Goal: Obtain resource: Download file/media

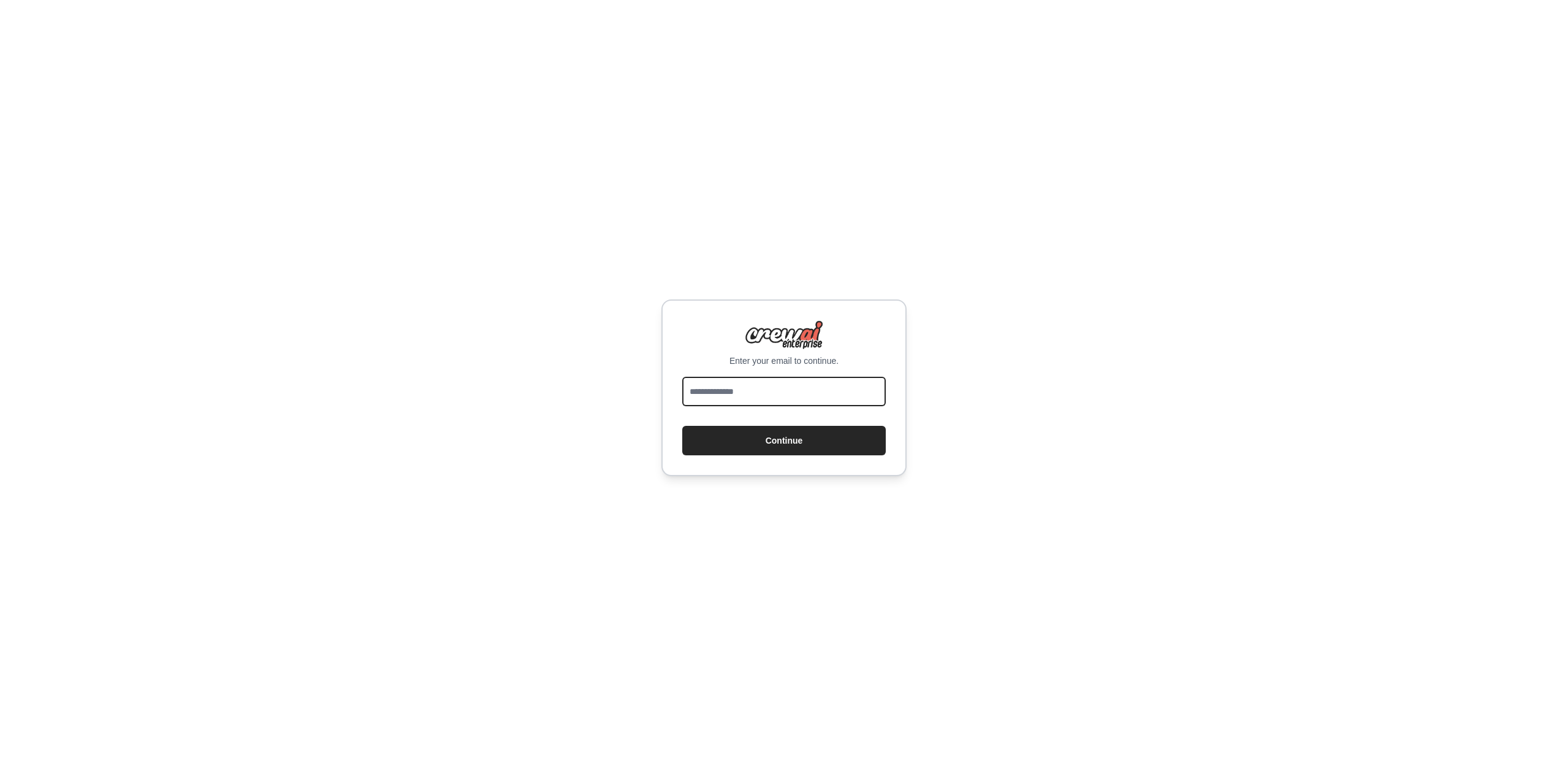
drag, startPoint x: 775, startPoint y: 378, endPoint x: 775, endPoint y: 387, distance: 9.0
click at [775, 381] on input "email" at bounding box center [784, 391] width 204 height 29
paste input "**********"
type input "**********"
click at [787, 444] on button "Continue" at bounding box center [784, 440] width 204 height 29
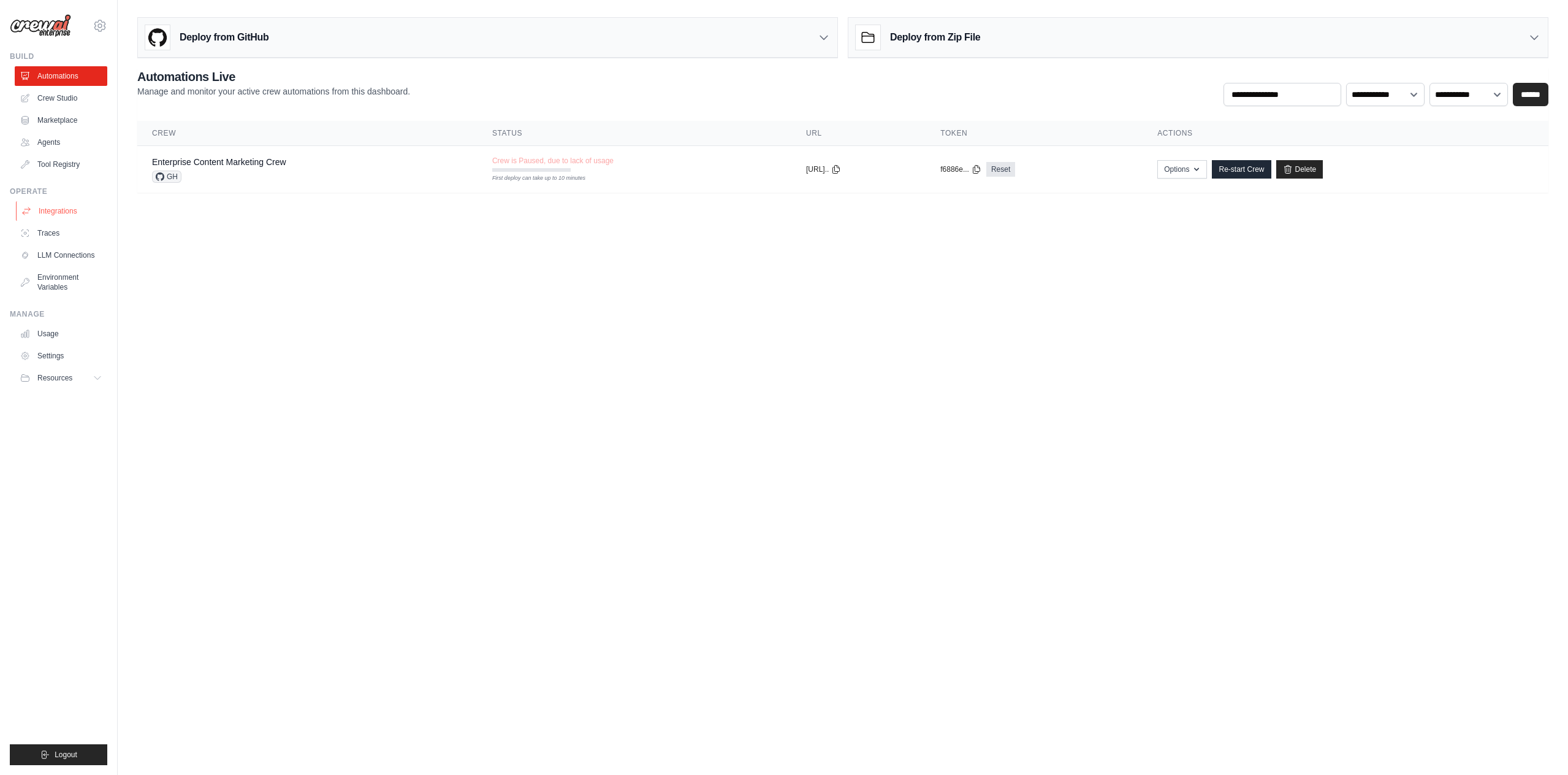
click at [60, 209] on link "Integrations" at bounding box center [62, 211] width 93 height 20
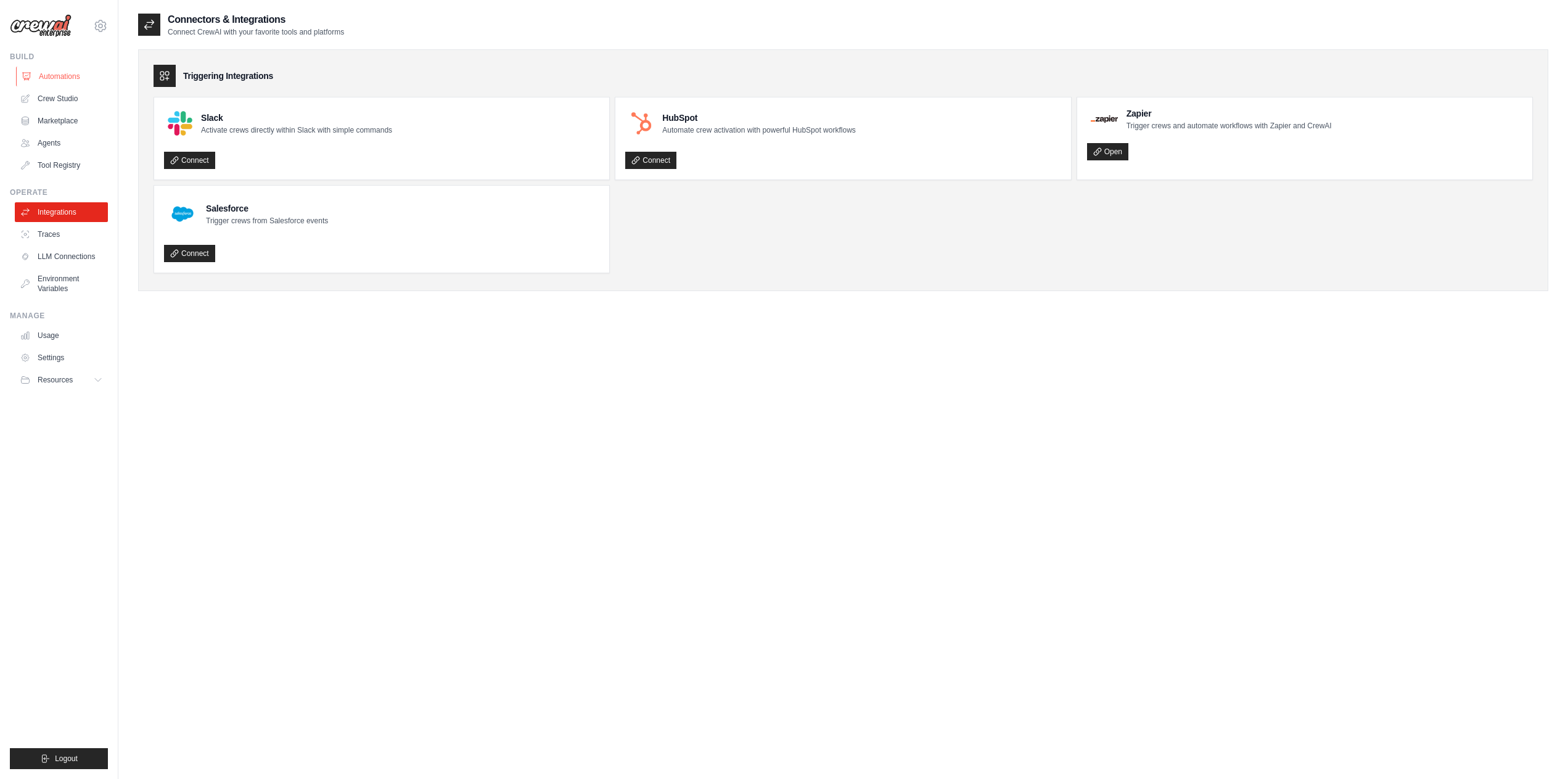
click at [56, 82] on link "Automations" at bounding box center [63, 76] width 93 height 20
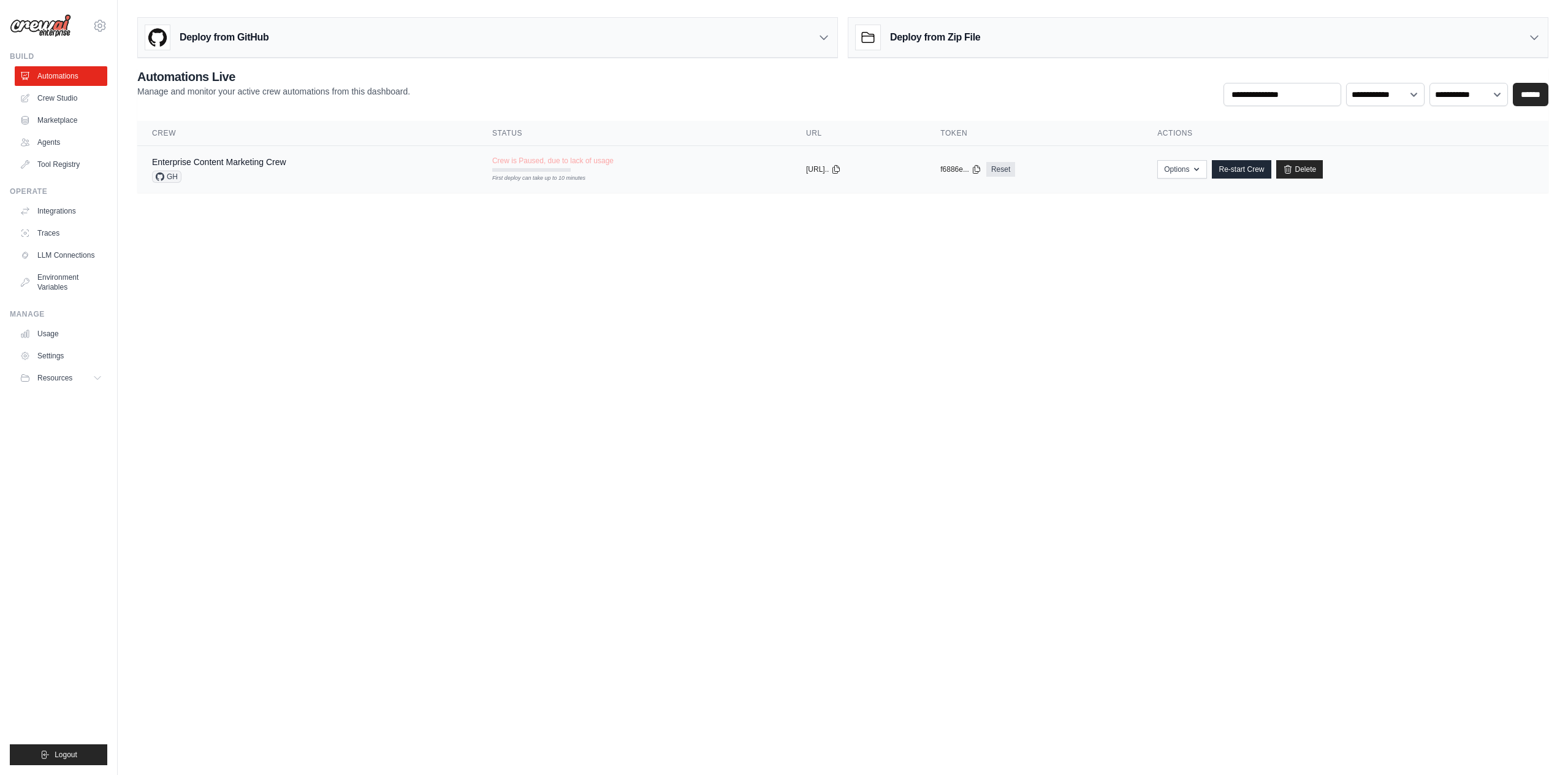
click at [169, 176] on span "GH" at bounding box center [166, 177] width 29 height 12
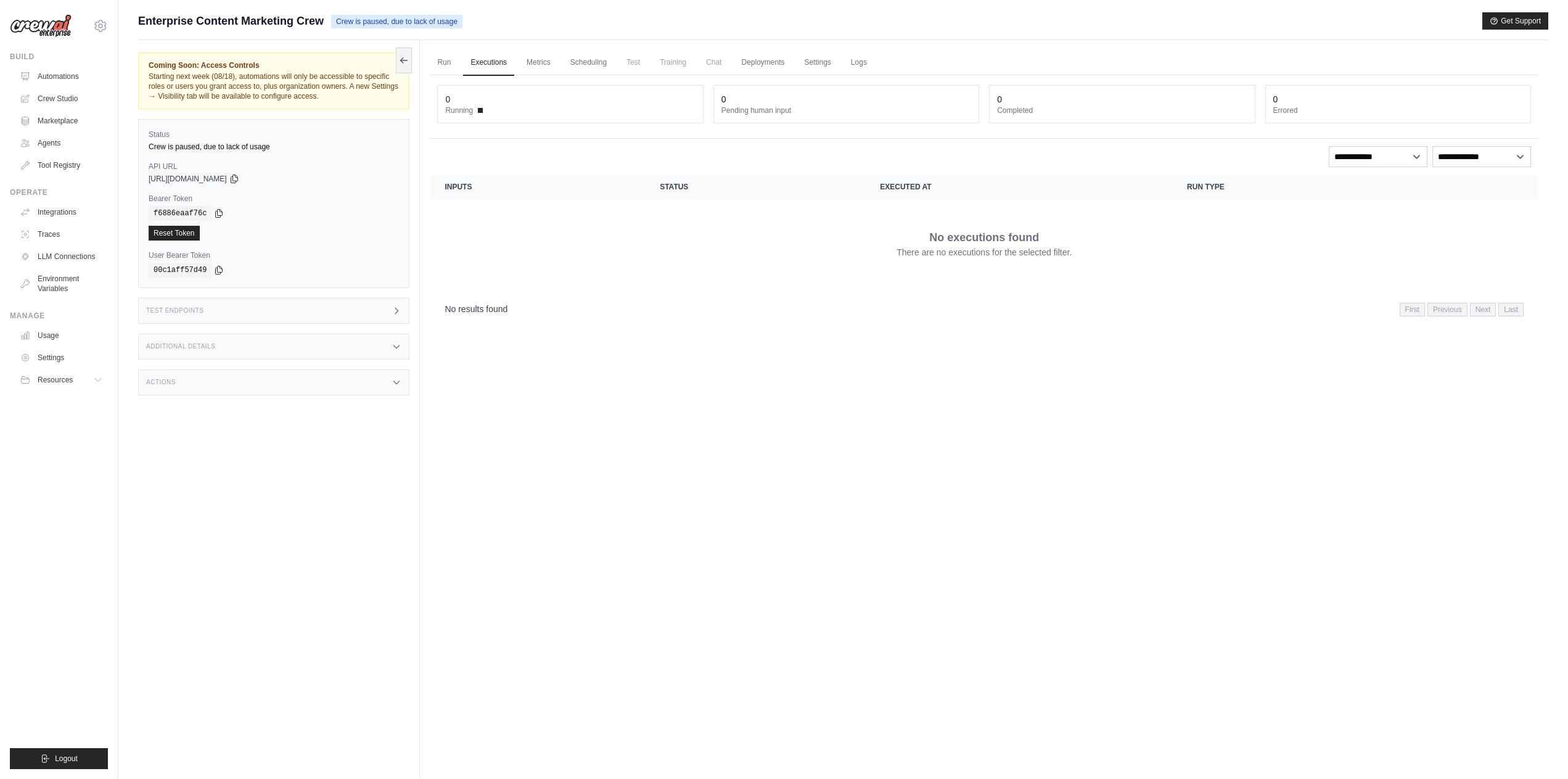
click at [391, 312] on icon at bounding box center [395, 310] width 9 height 9
drag, startPoint x: 393, startPoint y: 312, endPoint x: 400, endPoint y: 335, distance: 24.0
click at [393, 315] on icon at bounding box center [395, 310] width 9 height 9
click at [400, 335] on div "Additional Details" at bounding box center [274, 347] width 271 height 26
click at [400, 345] on icon at bounding box center [395, 346] width 9 height 9
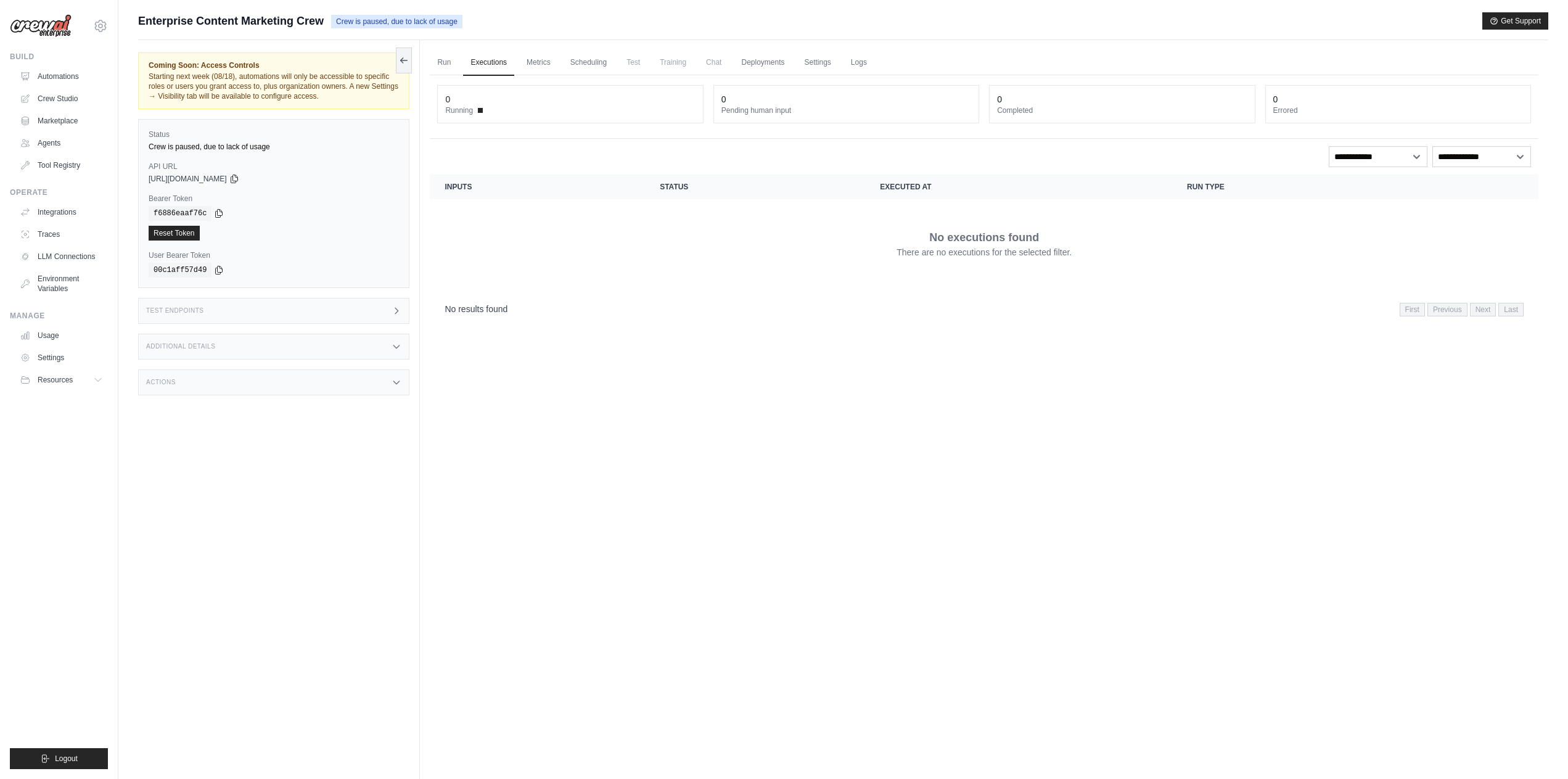
click at [396, 380] on icon at bounding box center [395, 382] width 9 height 9
click at [396, 381] on icon at bounding box center [396, 382] width 5 height 3
click at [396, 381] on icon at bounding box center [395, 382] width 9 height 9
click at [396, 381] on icon at bounding box center [396, 382] width 5 height 3
click at [51, 257] on link "LLM Connections" at bounding box center [63, 256] width 93 height 20
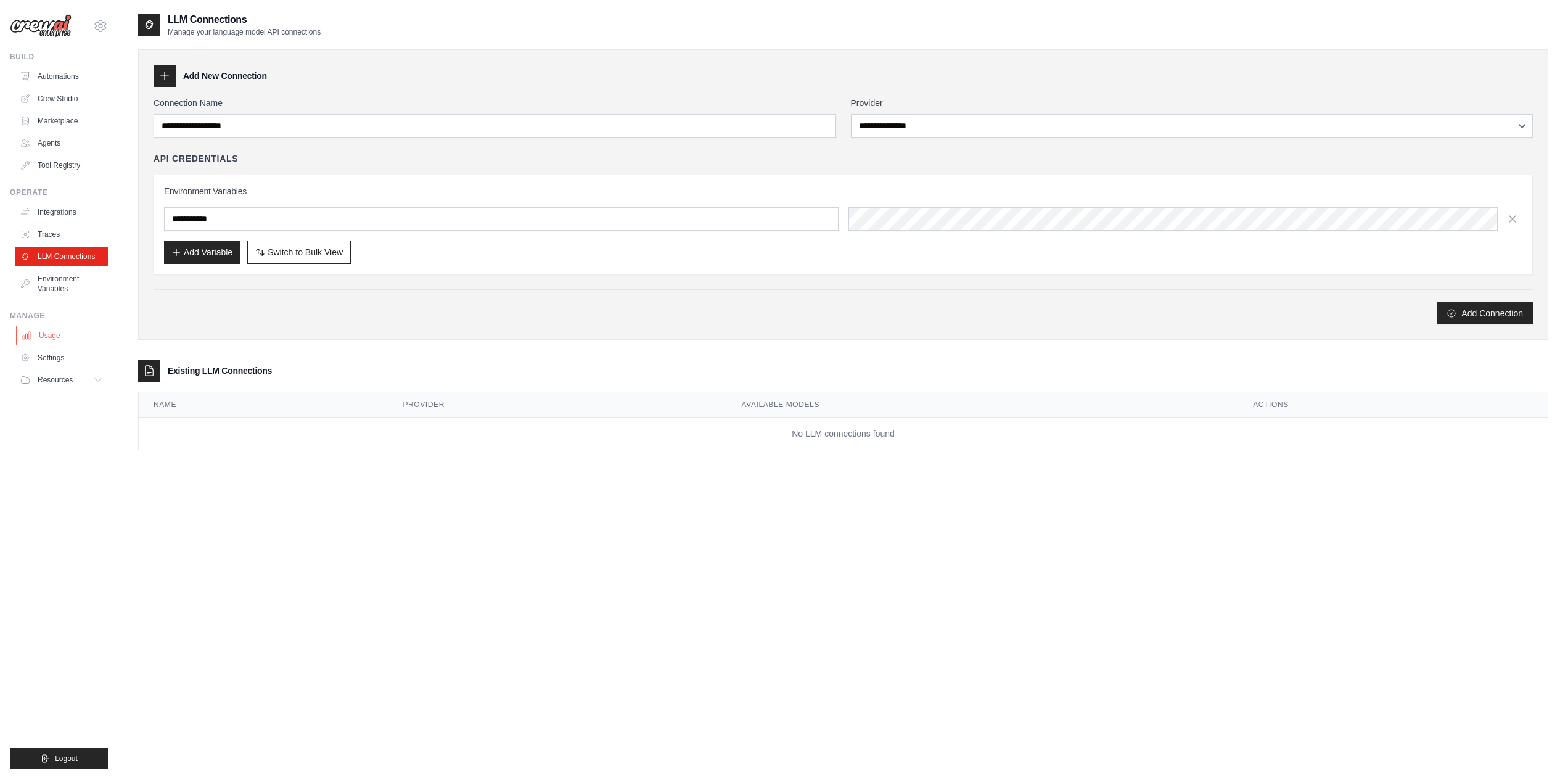
click at [51, 338] on link "Usage" at bounding box center [63, 335] width 93 height 20
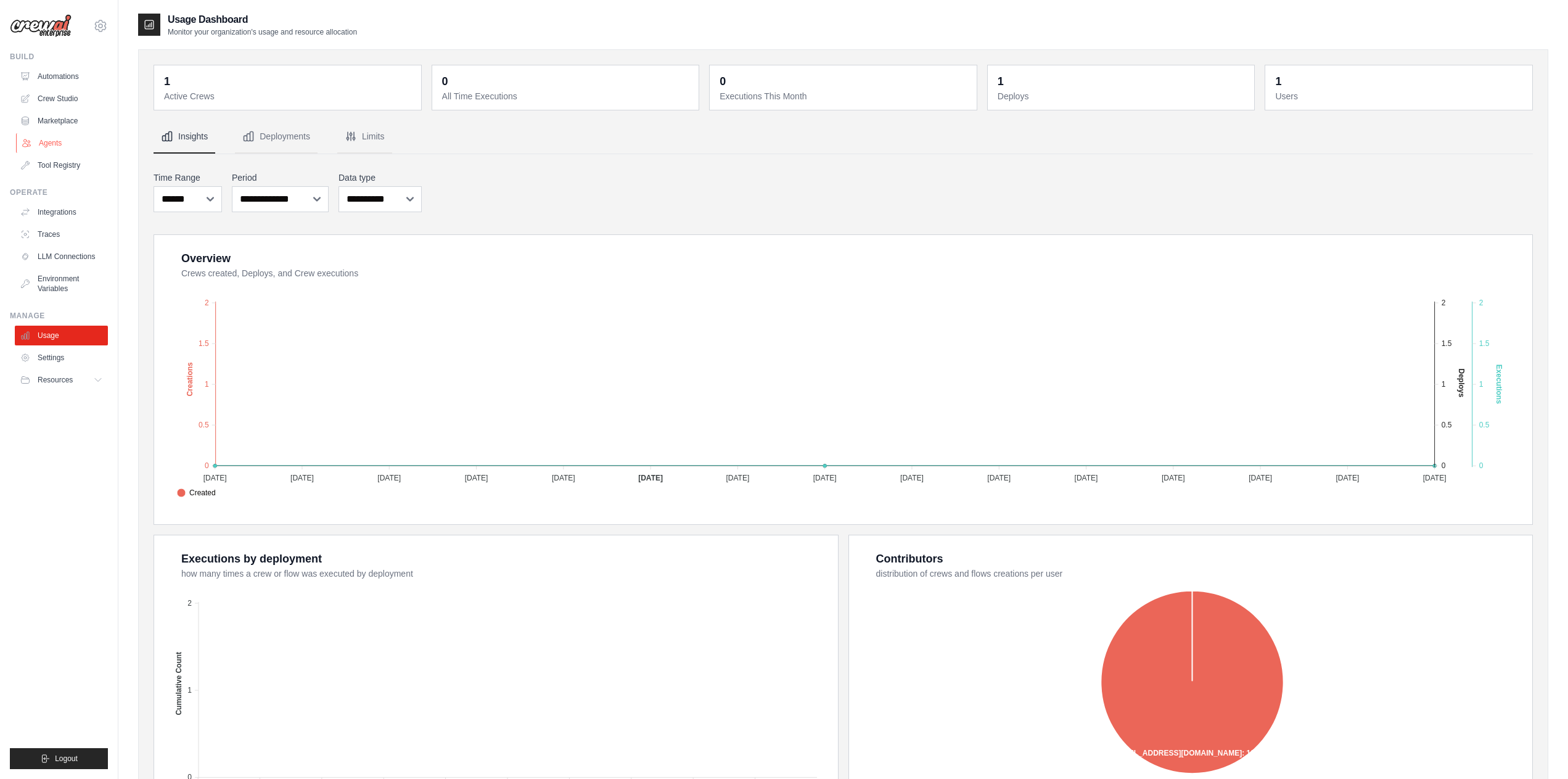
click at [49, 142] on link "Agents" at bounding box center [63, 142] width 93 height 20
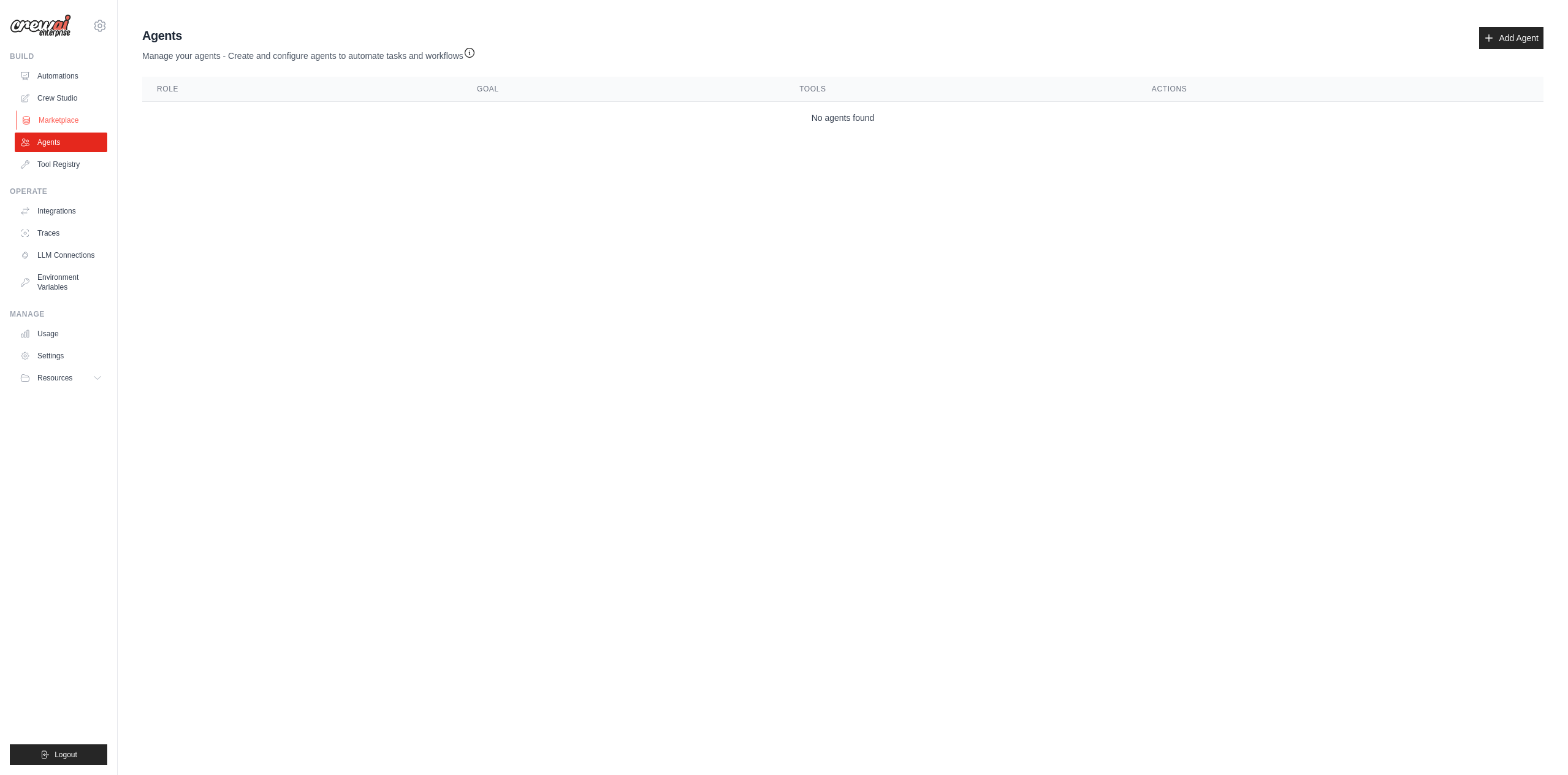
click at [50, 116] on link "Marketplace" at bounding box center [62, 119] width 93 height 20
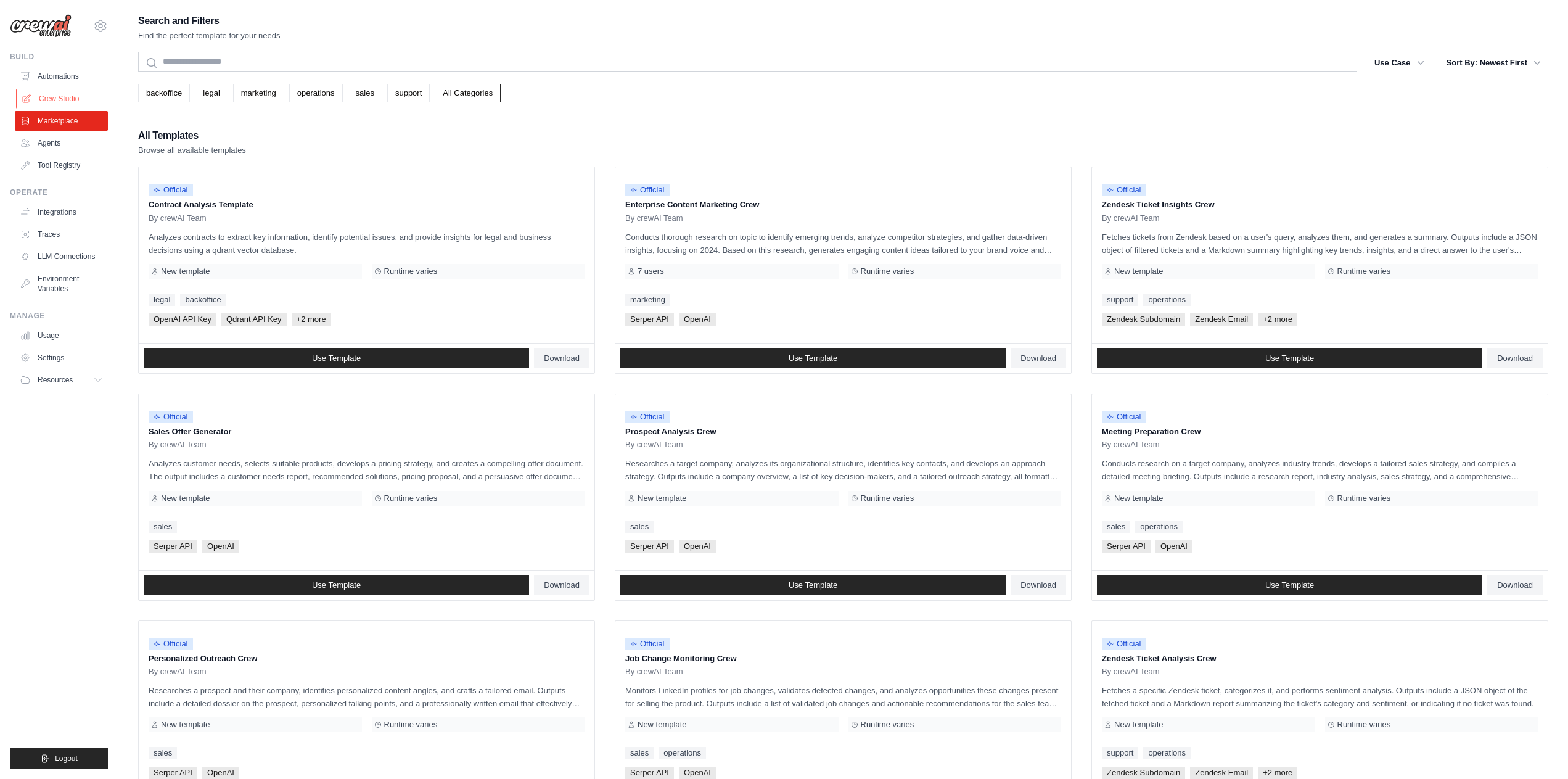
click at [66, 90] on link "Crew Studio" at bounding box center [63, 98] width 93 height 20
click at [56, 99] on link "Crew Studio" at bounding box center [63, 98] width 93 height 20
click at [68, 76] on link "Automations" at bounding box center [63, 76] width 93 height 20
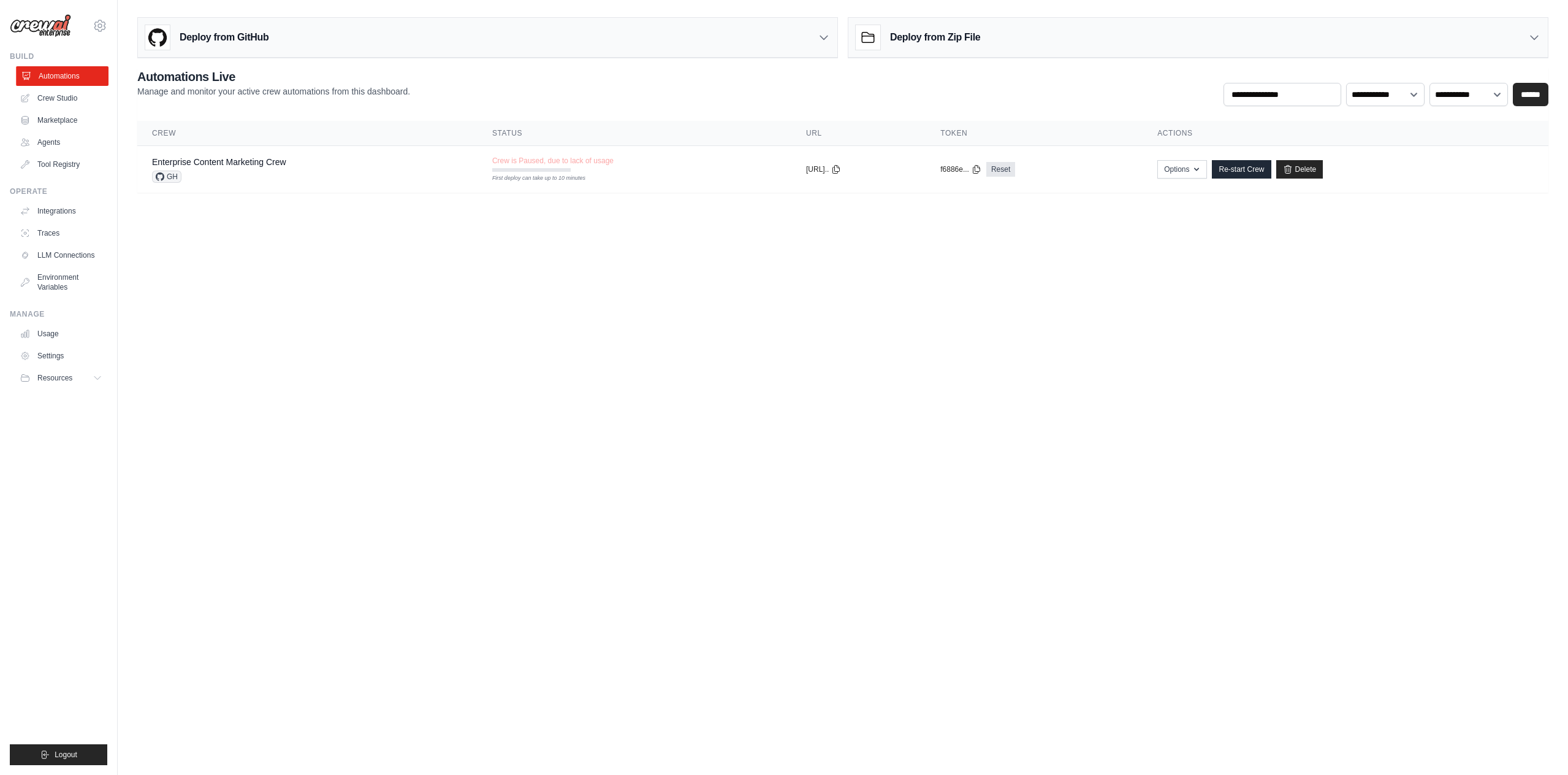
click at [61, 75] on link "Automations" at bounding box center [62, 76] width 93 height 20
click at [1199, 172] on button "Options" at bounding box center [1182, 169] width 49 height 19
click at [808, 266] on body "imcgovern@cine-med.net Settings Build Automations Crew Studio" at bounding box center [784, 388] width 1568 height 775
click at [255, 165] on link "Enterprise Content Marketing Crew" at bounding box center [218, 161] width 134 height 9
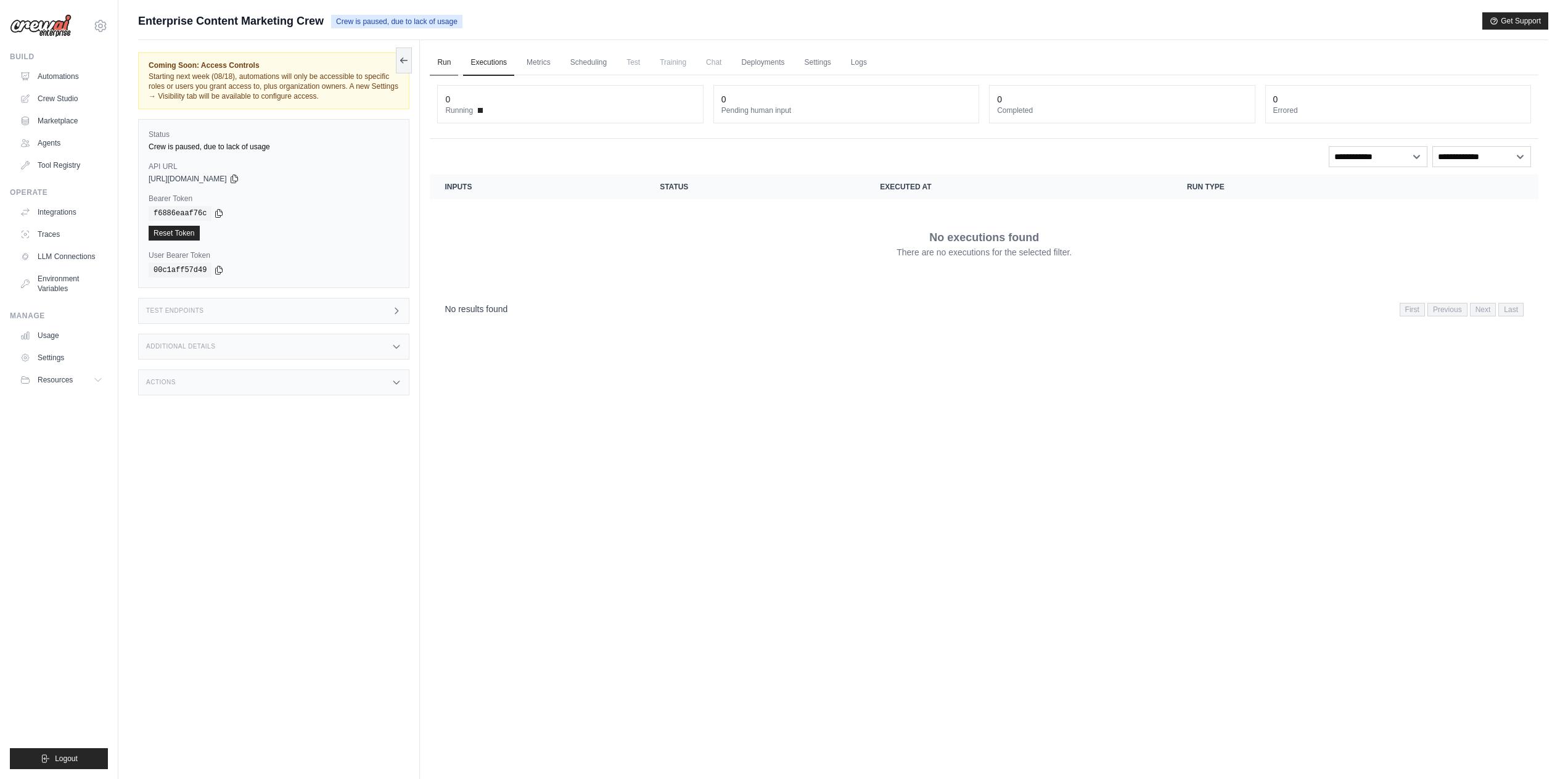
click at [445, 67] on link "Run" at bounding box center [443, 63] width 28 height 26
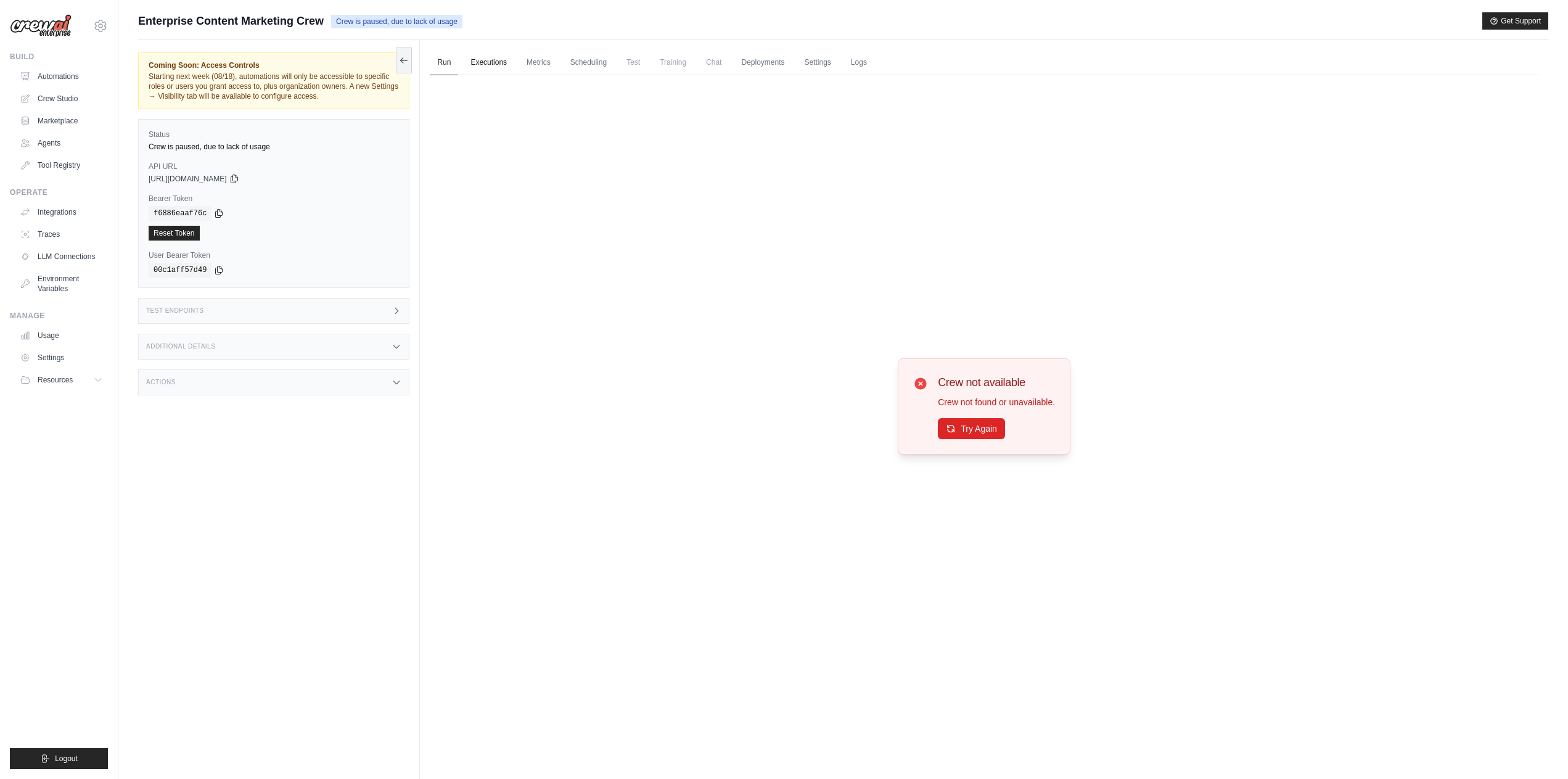
click at [476, 63] on link "Executions" at bounding box center [489, 63] width 51 height 26
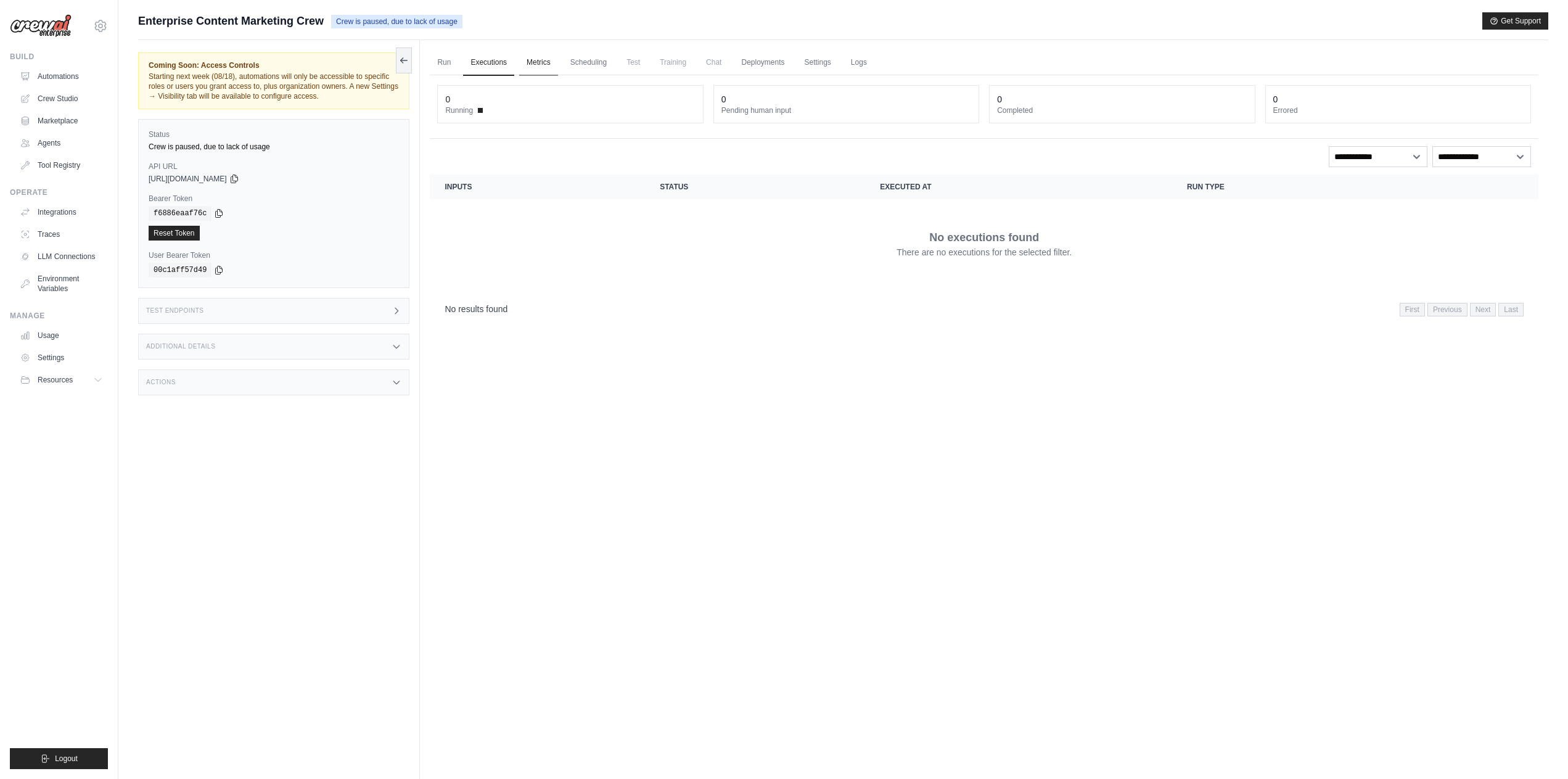
click at [542, 64] on link "Metrics" at bounding box center [538, 63] width 39 height 26
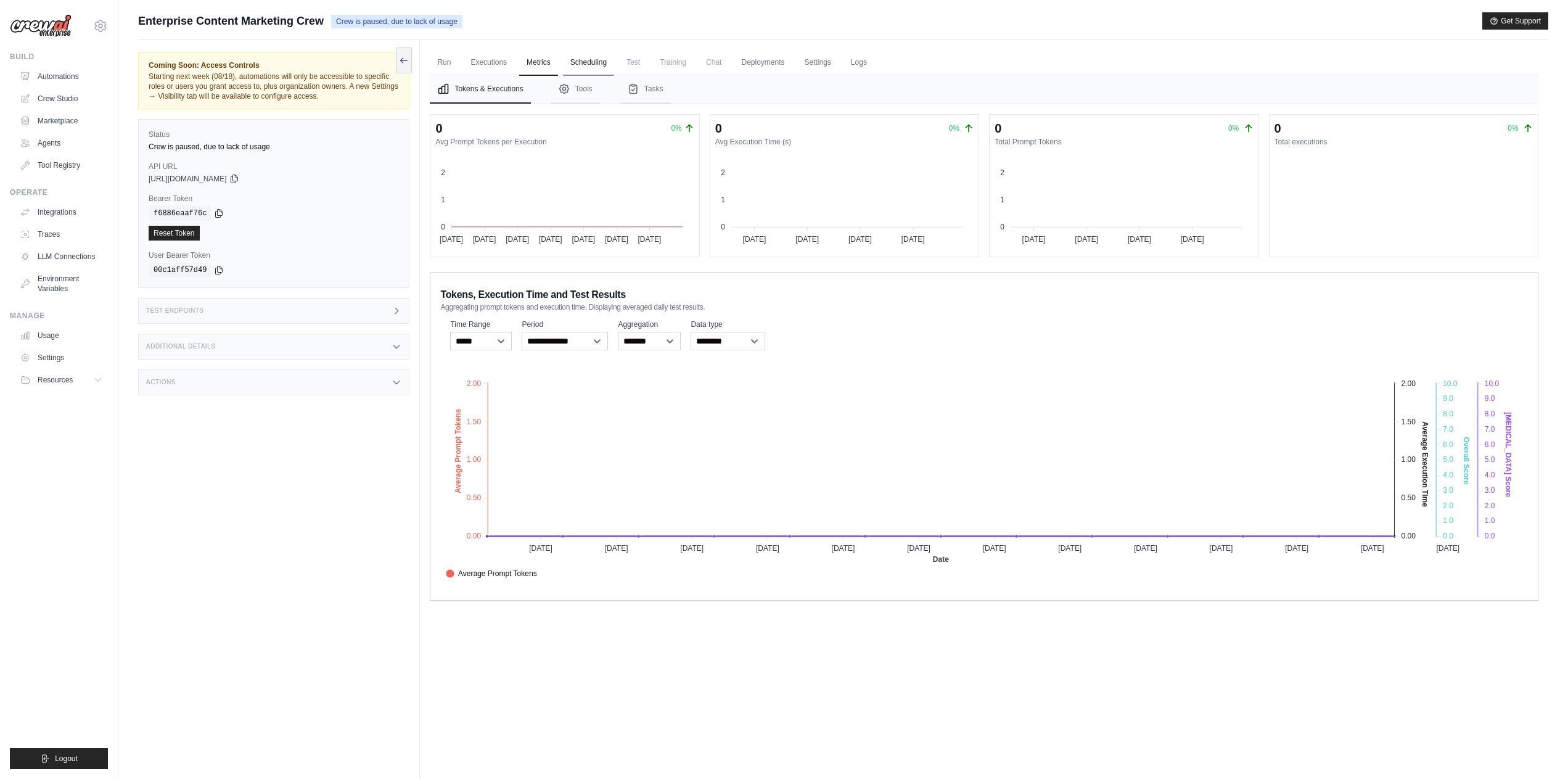
click at [600, 61] on link "Scheduling" at bounding box center [588, 63] width 51 height 26
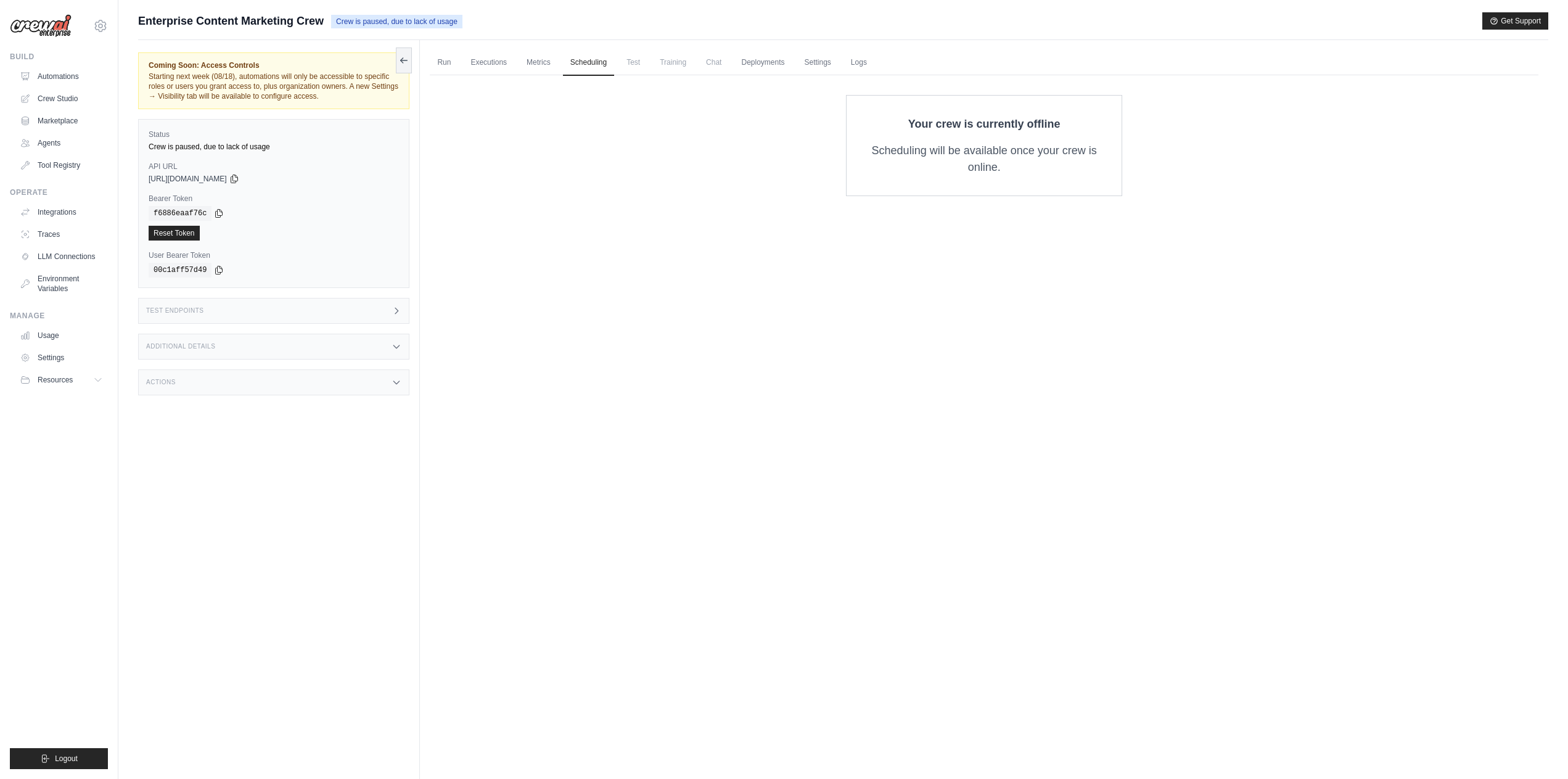
click at [638, 65] on span "Test" at bounding box center [633, 62] width 28 height 25
click at [674, 65] on span "Training" at bounding box center [672, 62] width 41 height 25
click at [540, 67] on link "Metrics" at bounding box center [538, 63] width 39 height 26
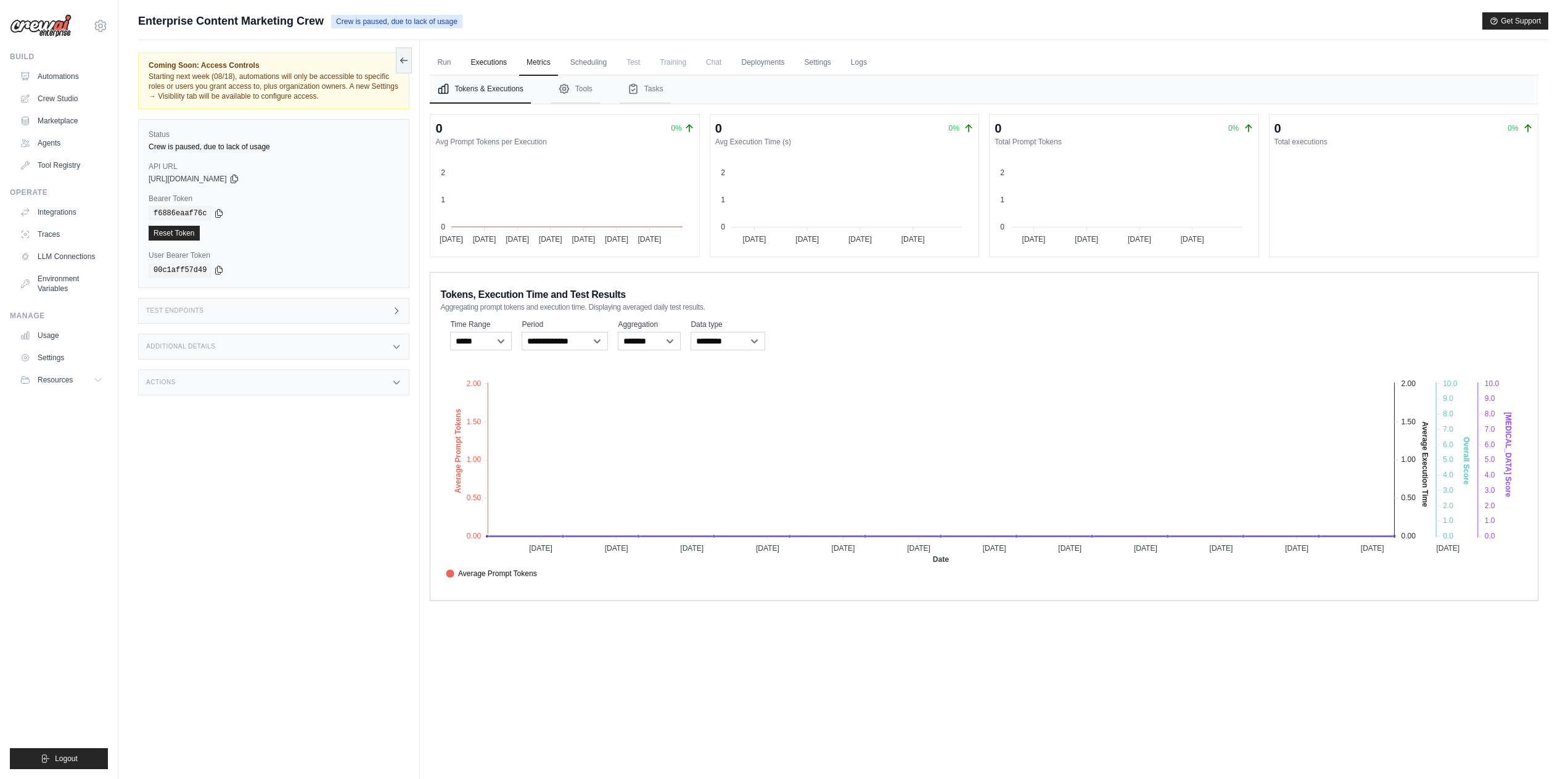
click at [490, 65] on link "Executions" at bounding box center [489, 63] width 51 height 26
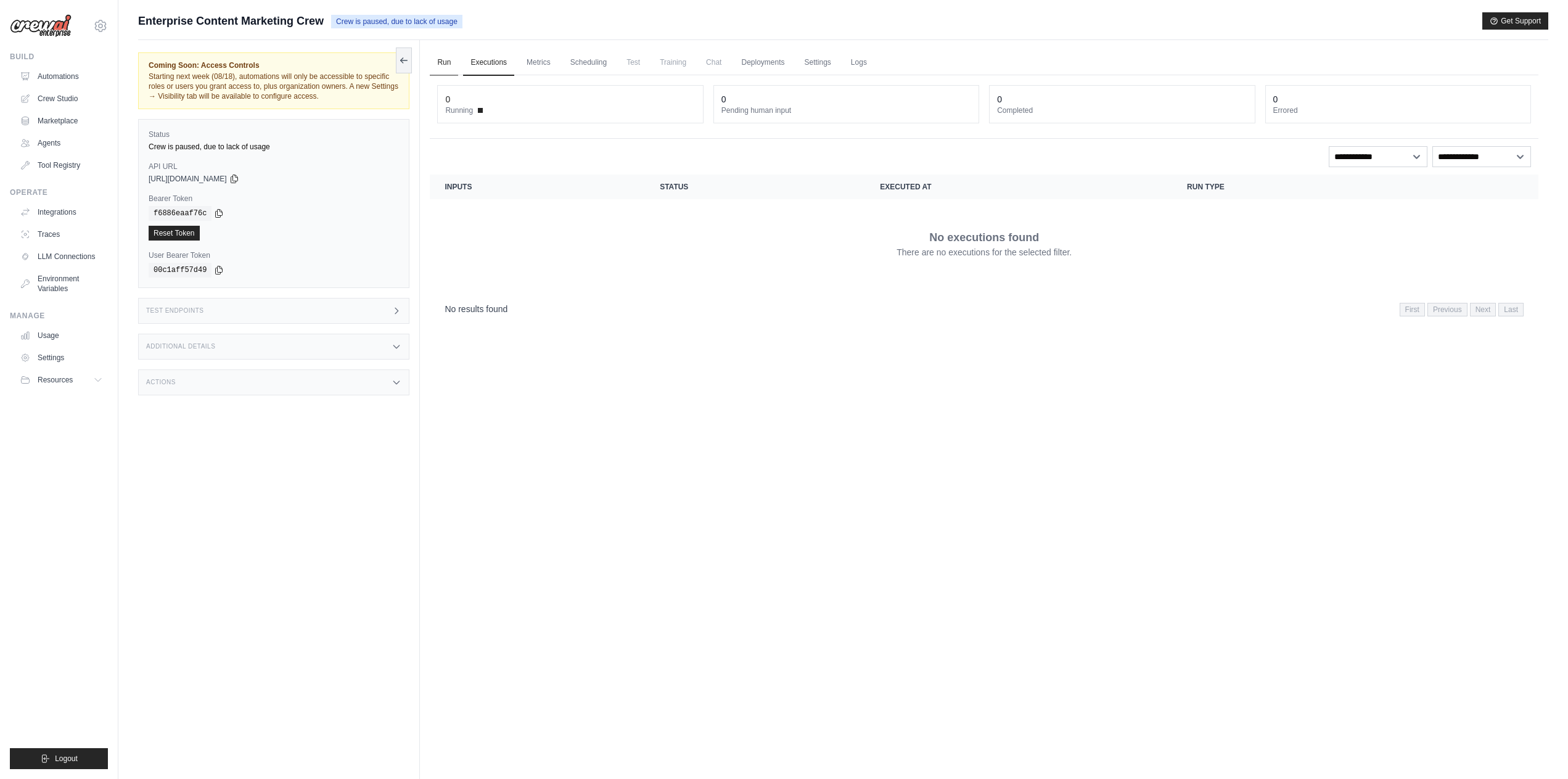
click at [448, 62] on link "Run" at bounding box center [443, 63] width 28 height 26
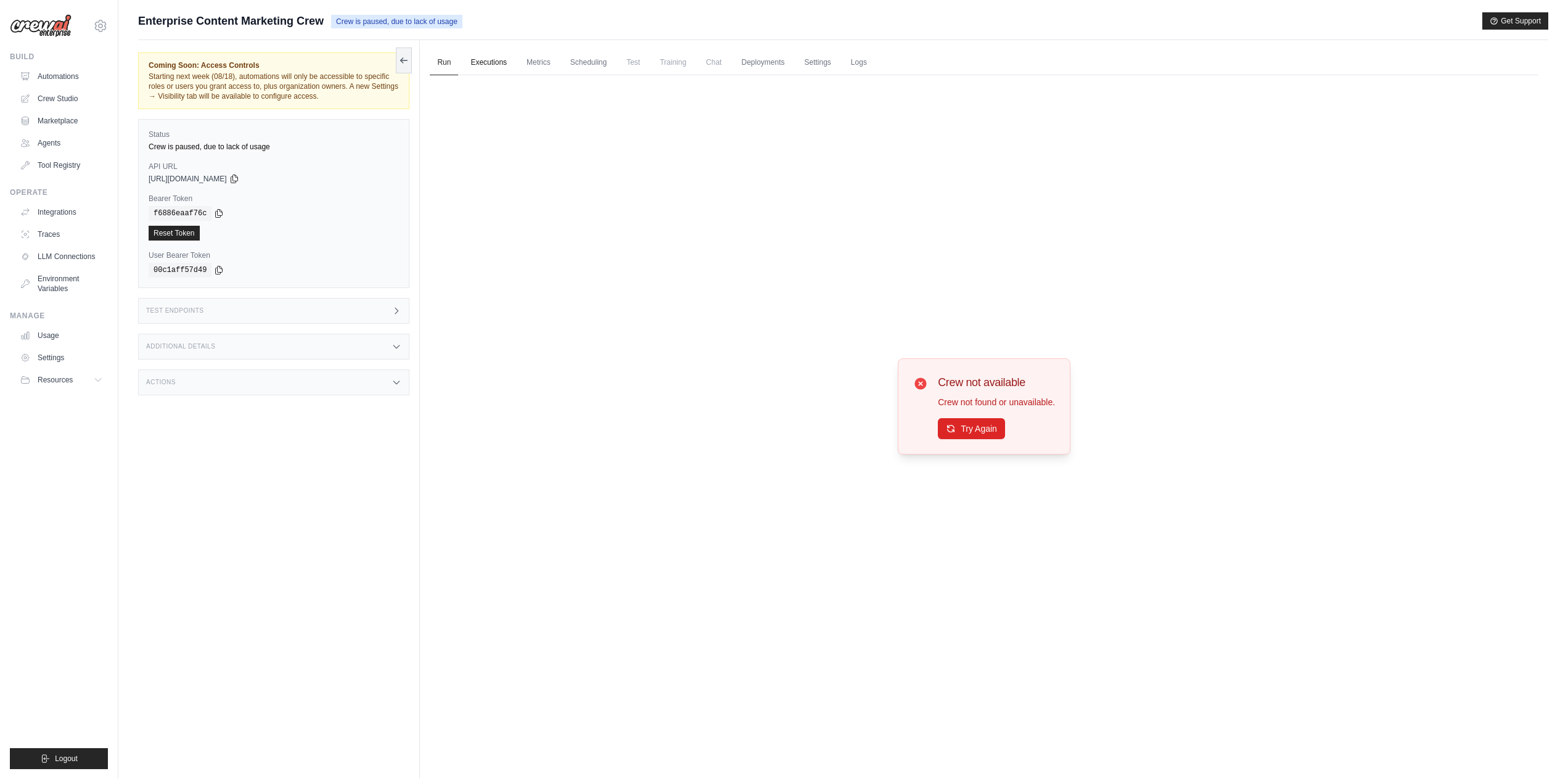
click at [495, 62] on link "Executions" at bounding box center [489, 63] width 51 height 26
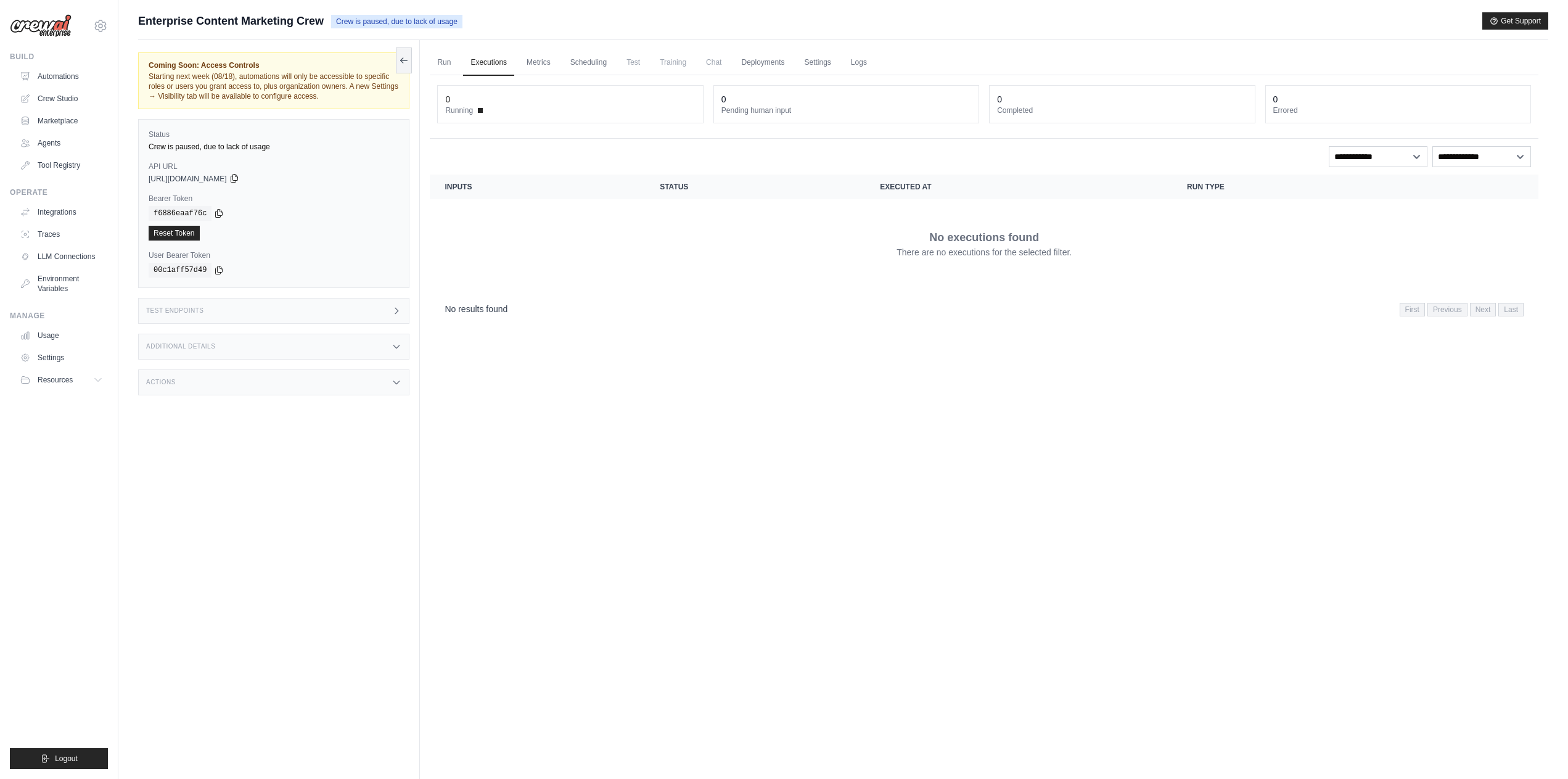
click at [239, 178] on icon at bounding box center [233, 178] width 9 height 9
click at [55, 235] on link "Traces" at bounding box center [63, 234] width 93 height 20
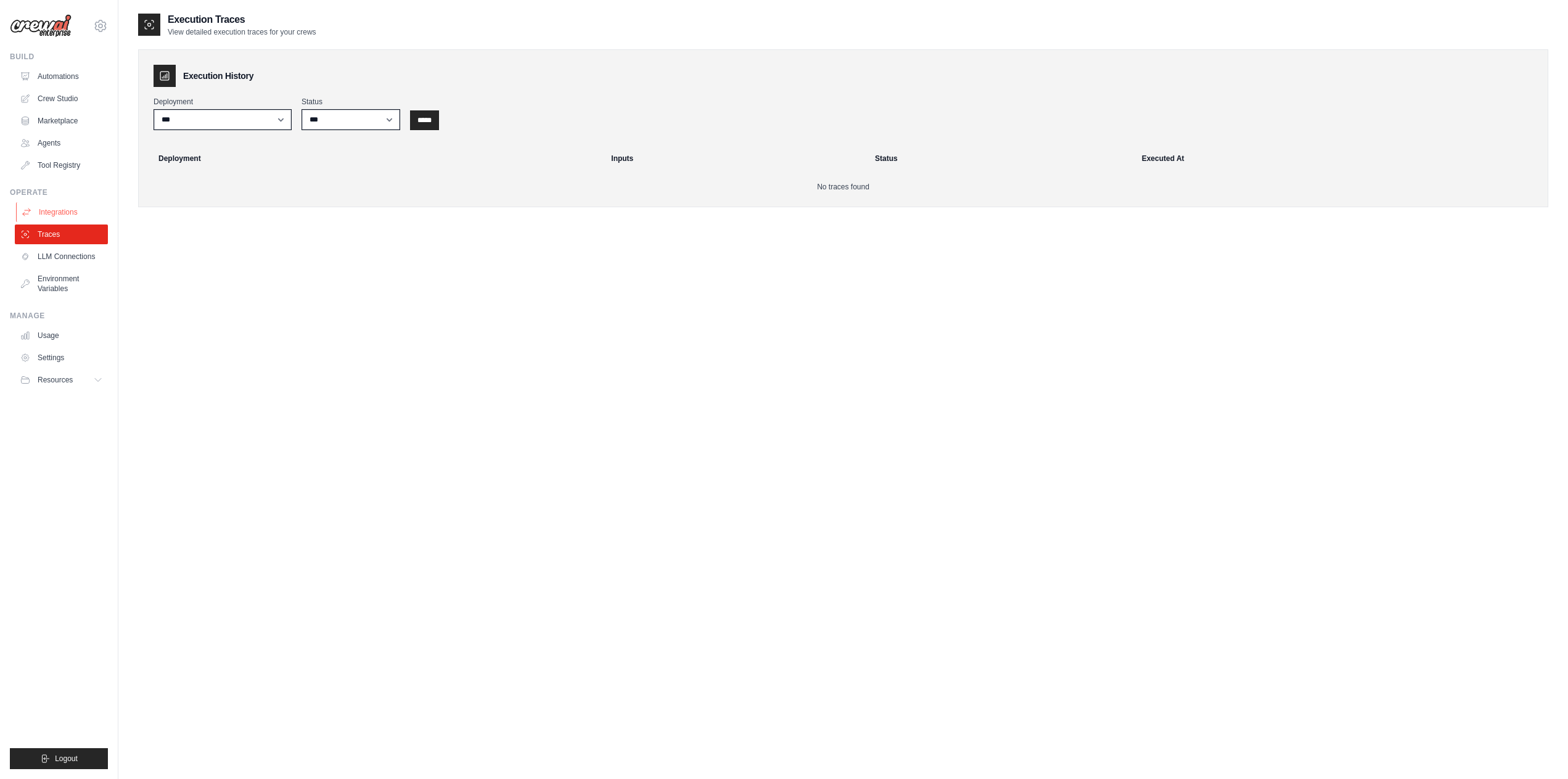
click at [63, 214] on link "Integrations" at bounding box center [63, 212] width 93 height 20
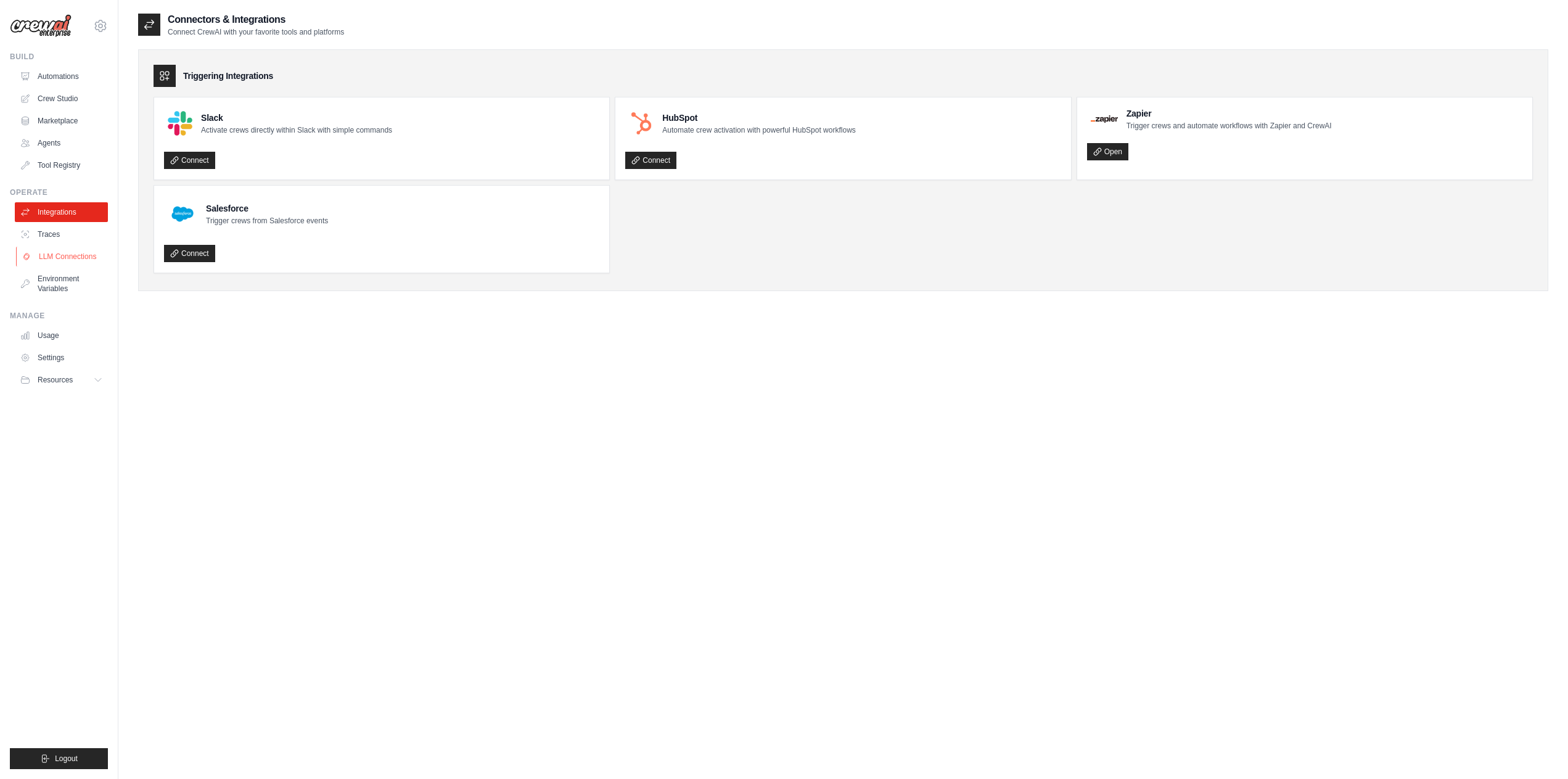
click at [58, 254] on link "LLM Connections" at bounding box center [63, 256] width 93 height 20
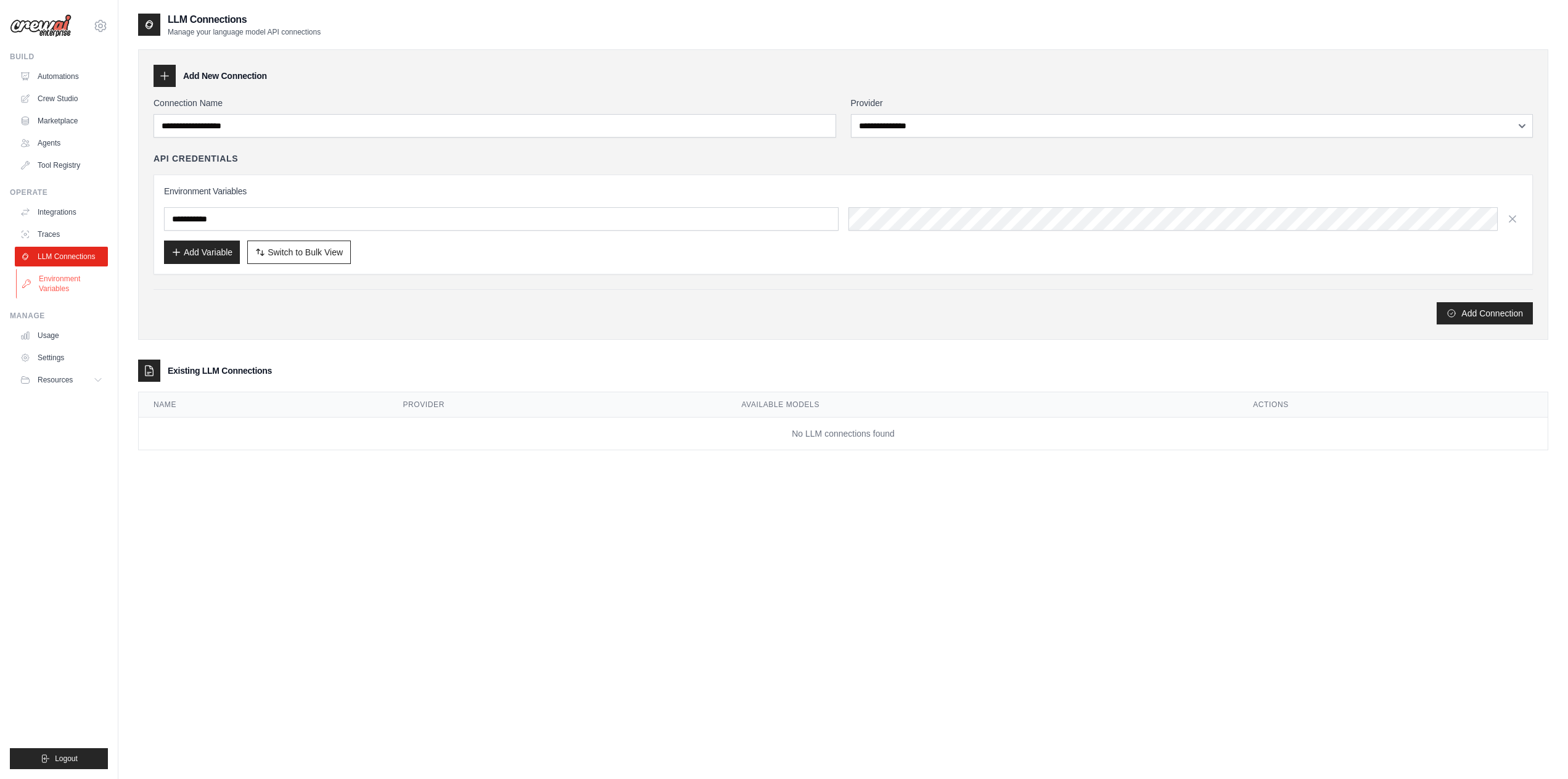
click at [59, 284] on link "Environment Variables" at bounding box center [63, 283] width 93 height 29
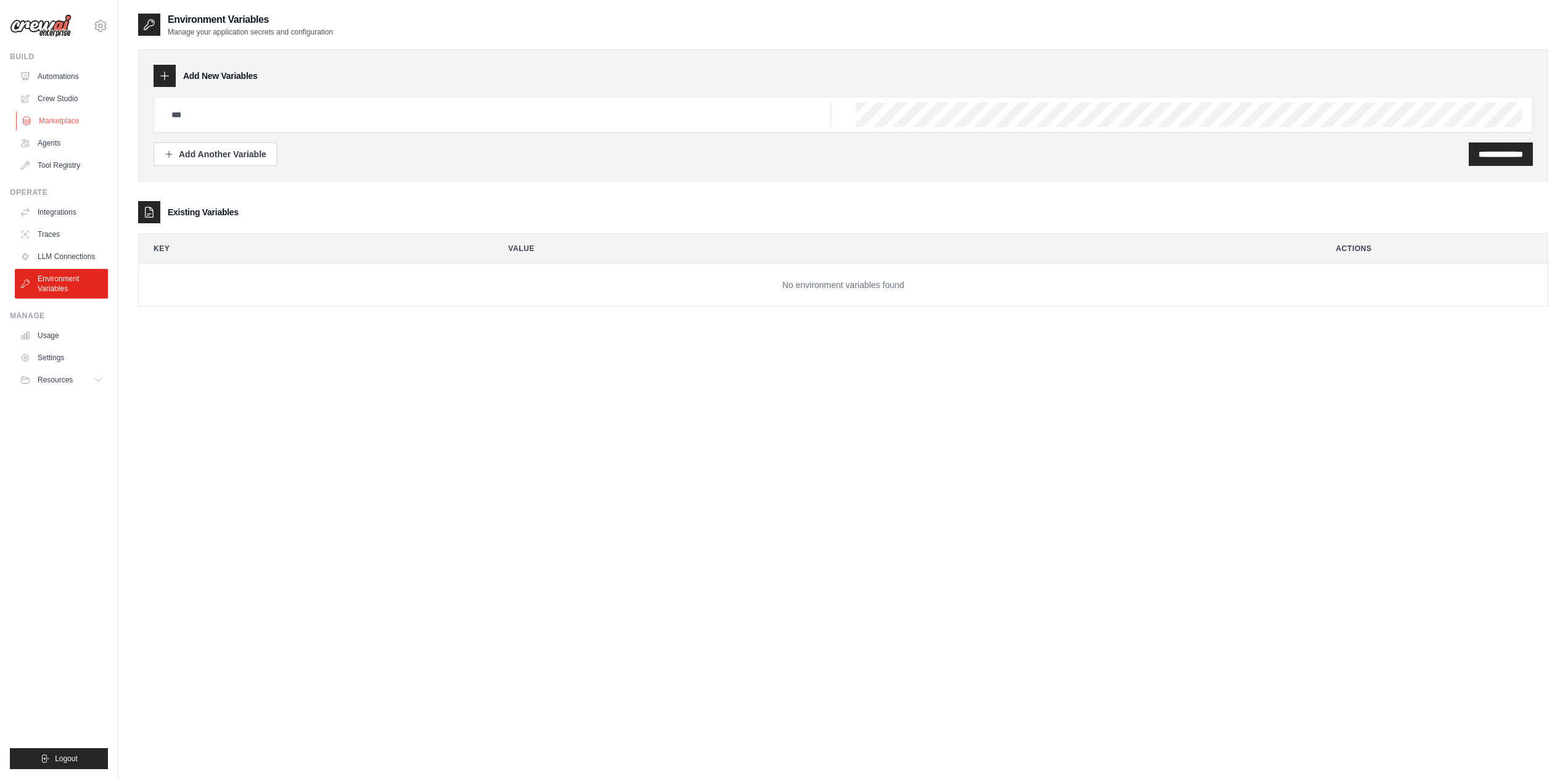
click at [62, 125] on link "Marketplace" at bounding box center [63, 120] width 93 height 20
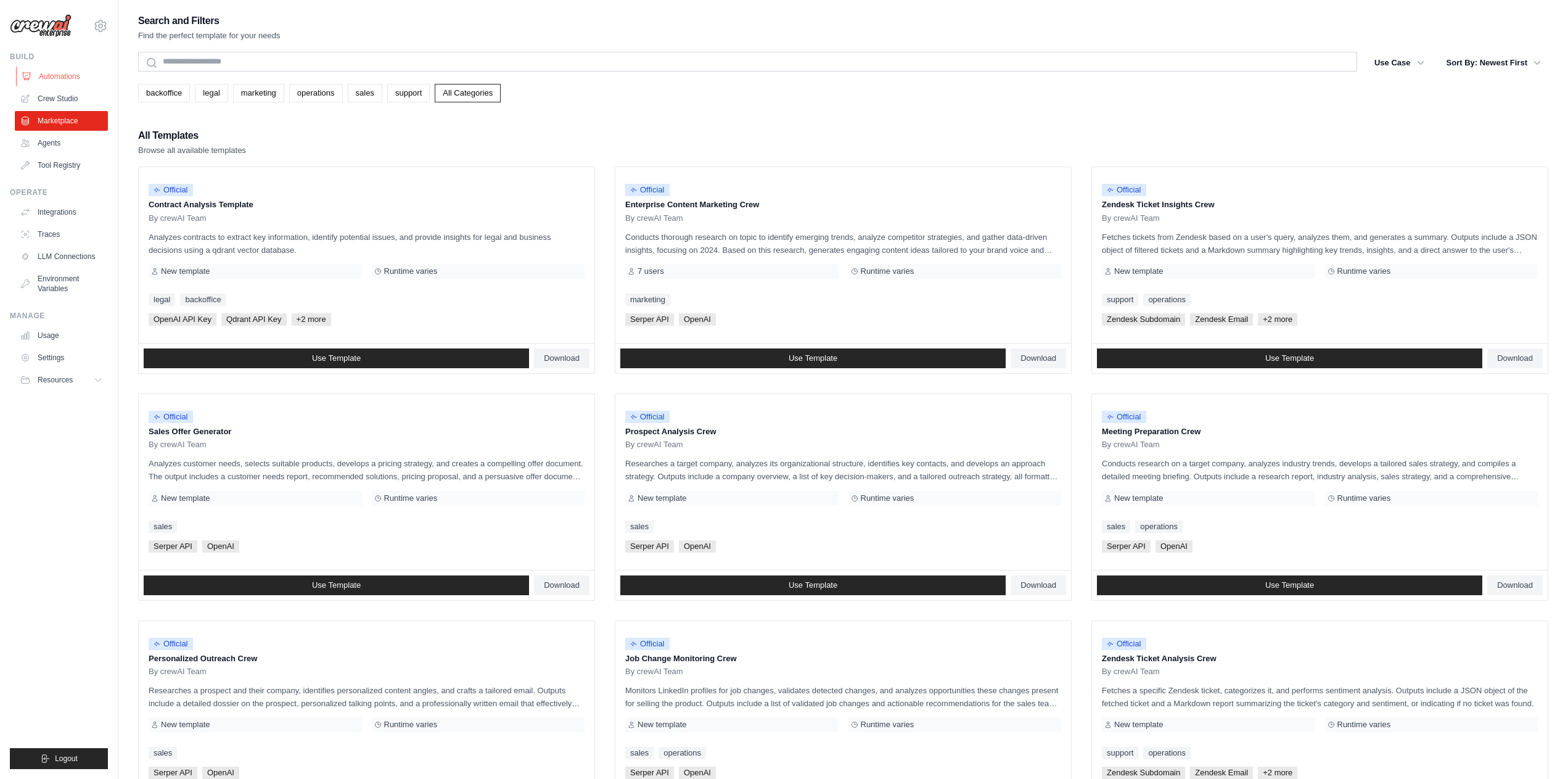
click at [69, 82] on link "Automations" at bounding box center [63, 76] width 93 height 20
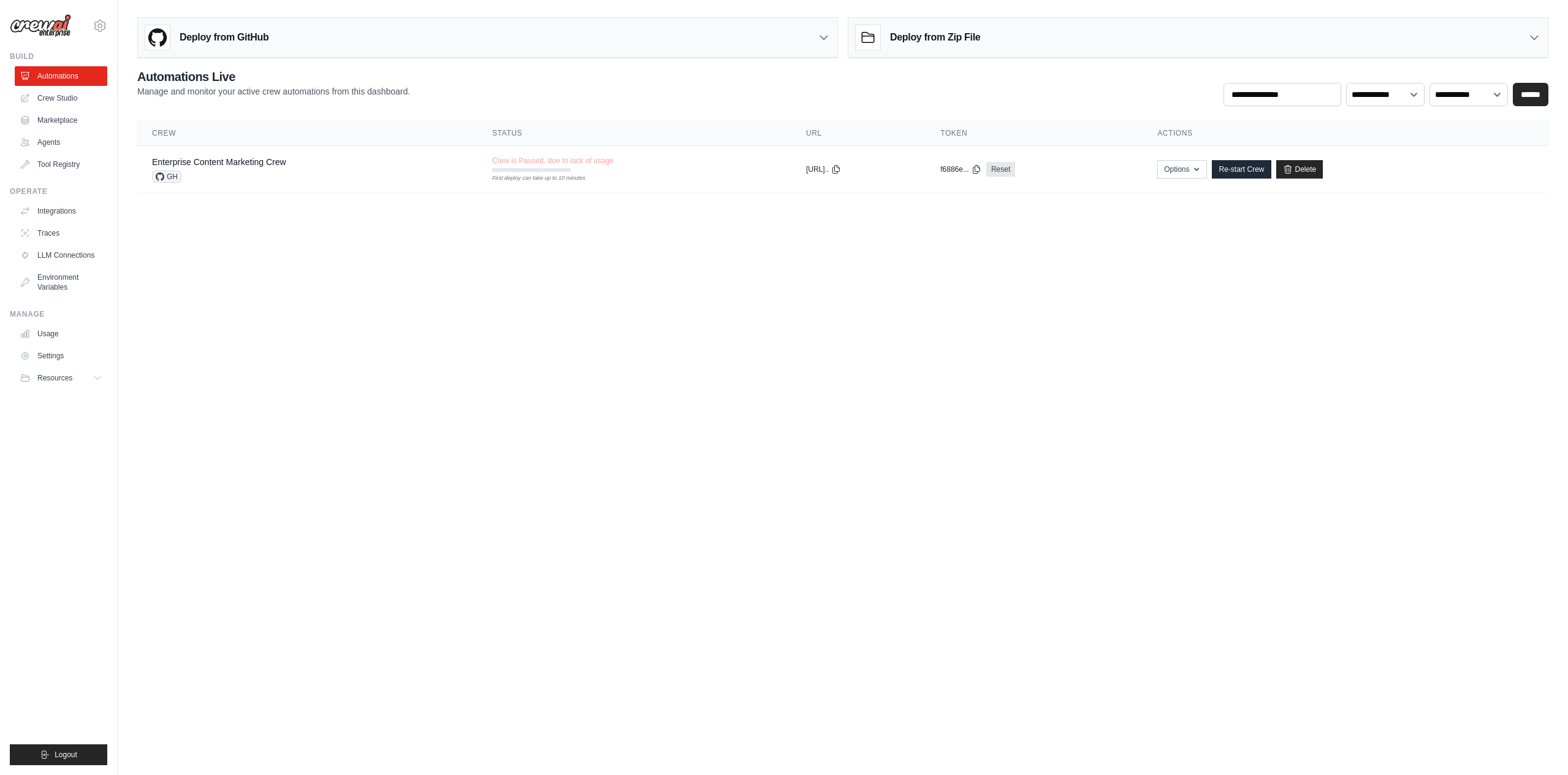
click at [160, 38] on img at bounding box center [157, 37] width 25 height 25
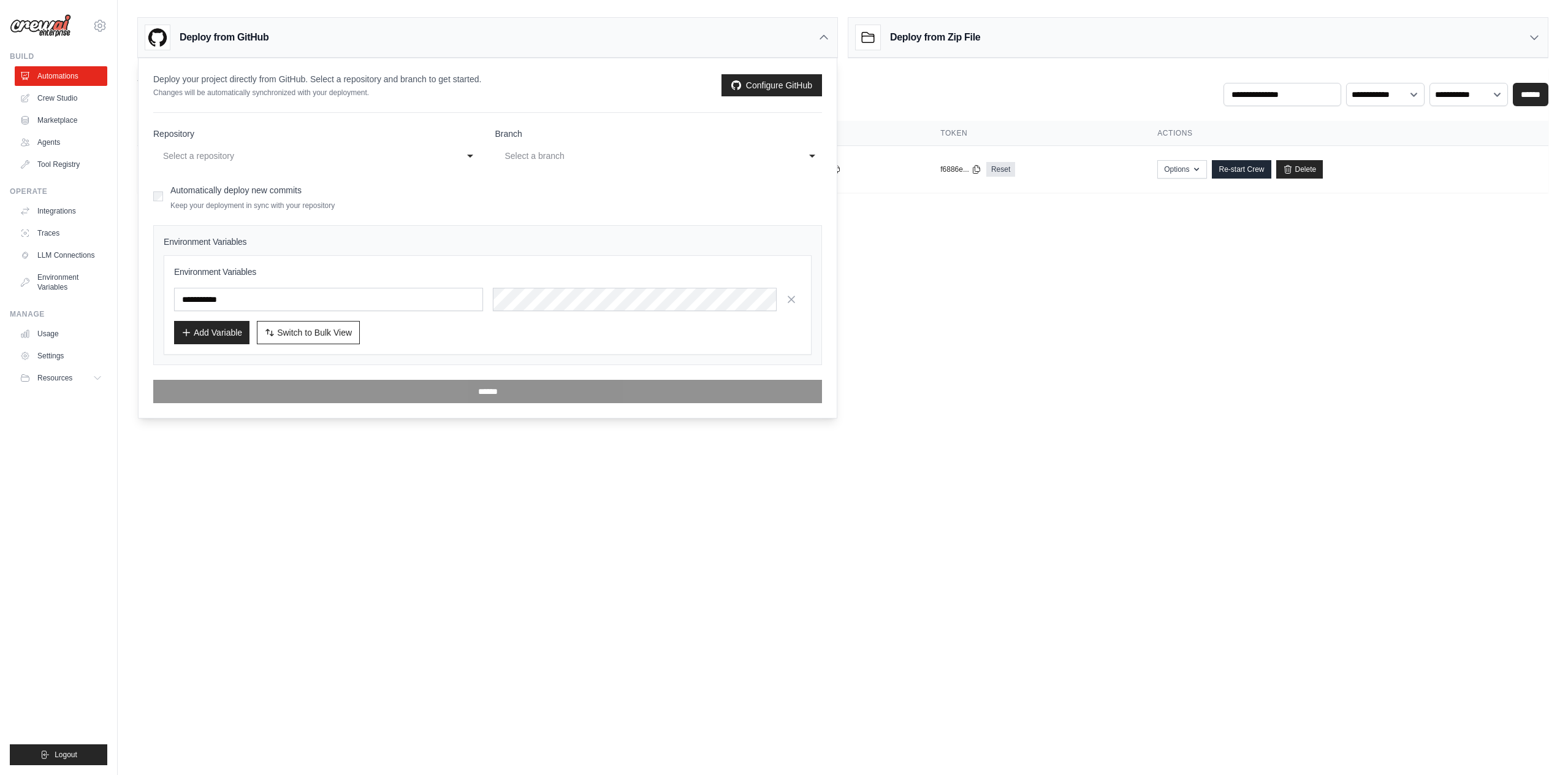
click at [158, 38] on img at bounding box center [157, 37] width 25 height 25
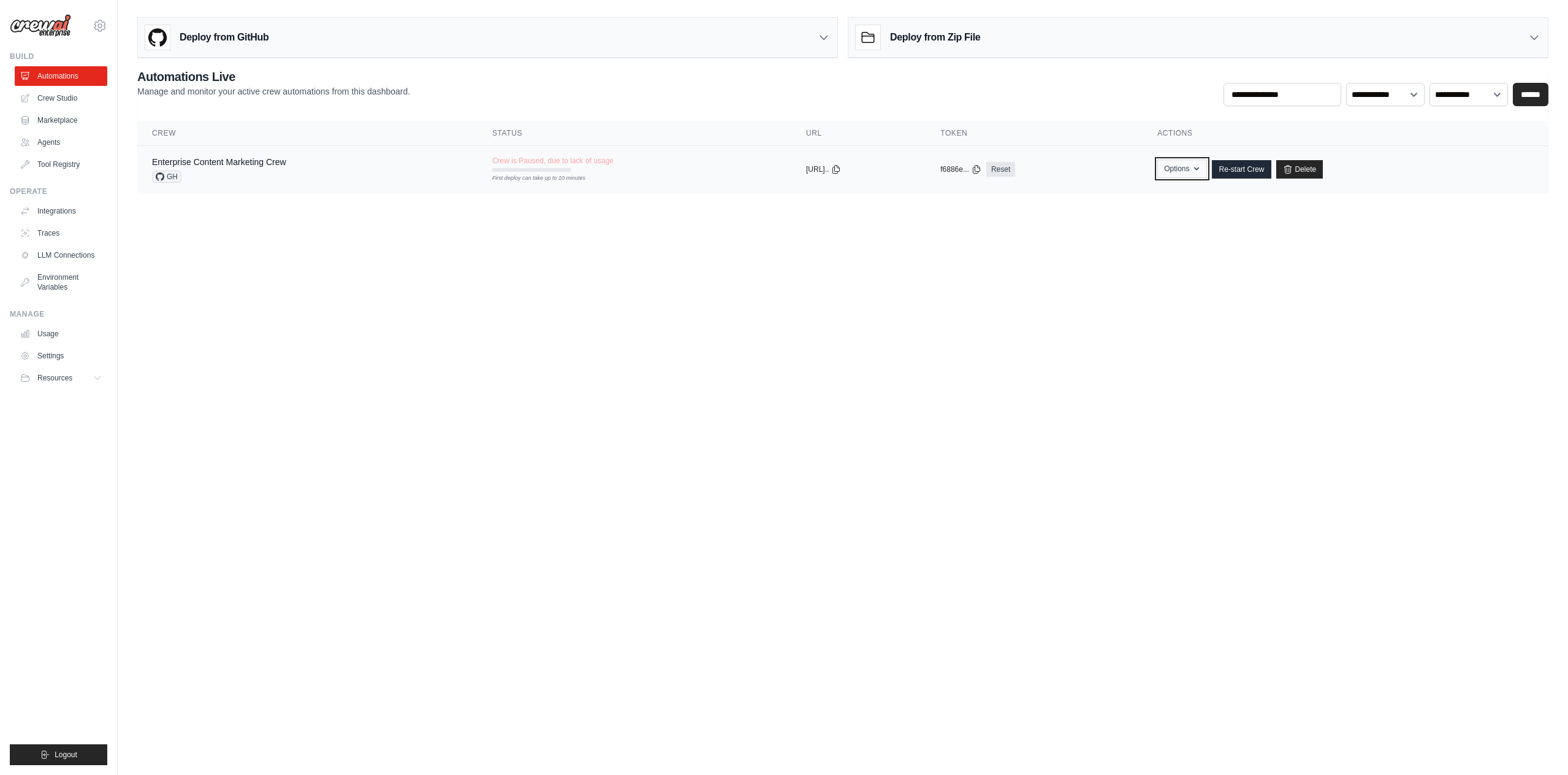
click at [1207, 174] on button "Options" at bounding box center [1182, 169] width 49 height 19
click at [1177, 225] on link "Export React TSX Component" at bounding box center [1138, 219] width 137 height 22
click at [1203, 172] on button "Options" at bounding box center [1182, 169] width 49 height 19
click at [1143, 241] on link "Export MCP Server" at bounding box center [1138, 241] width 137 height 22
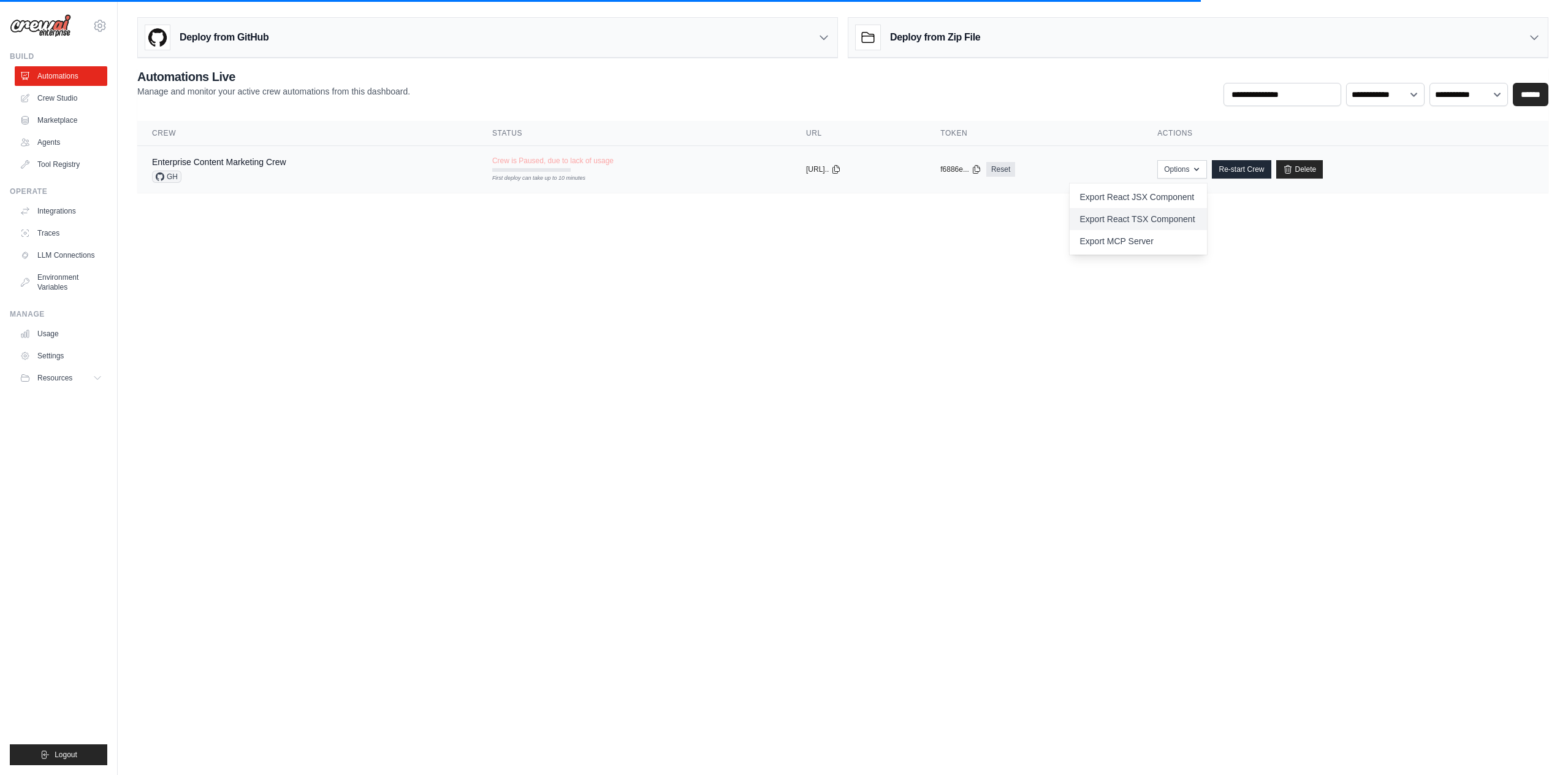
click at [1128, 219] on link "Export React TSX Component" at bounding box center [1138, 219] width 137 height 22
